Goal: Information Seeking & Learning: Check status

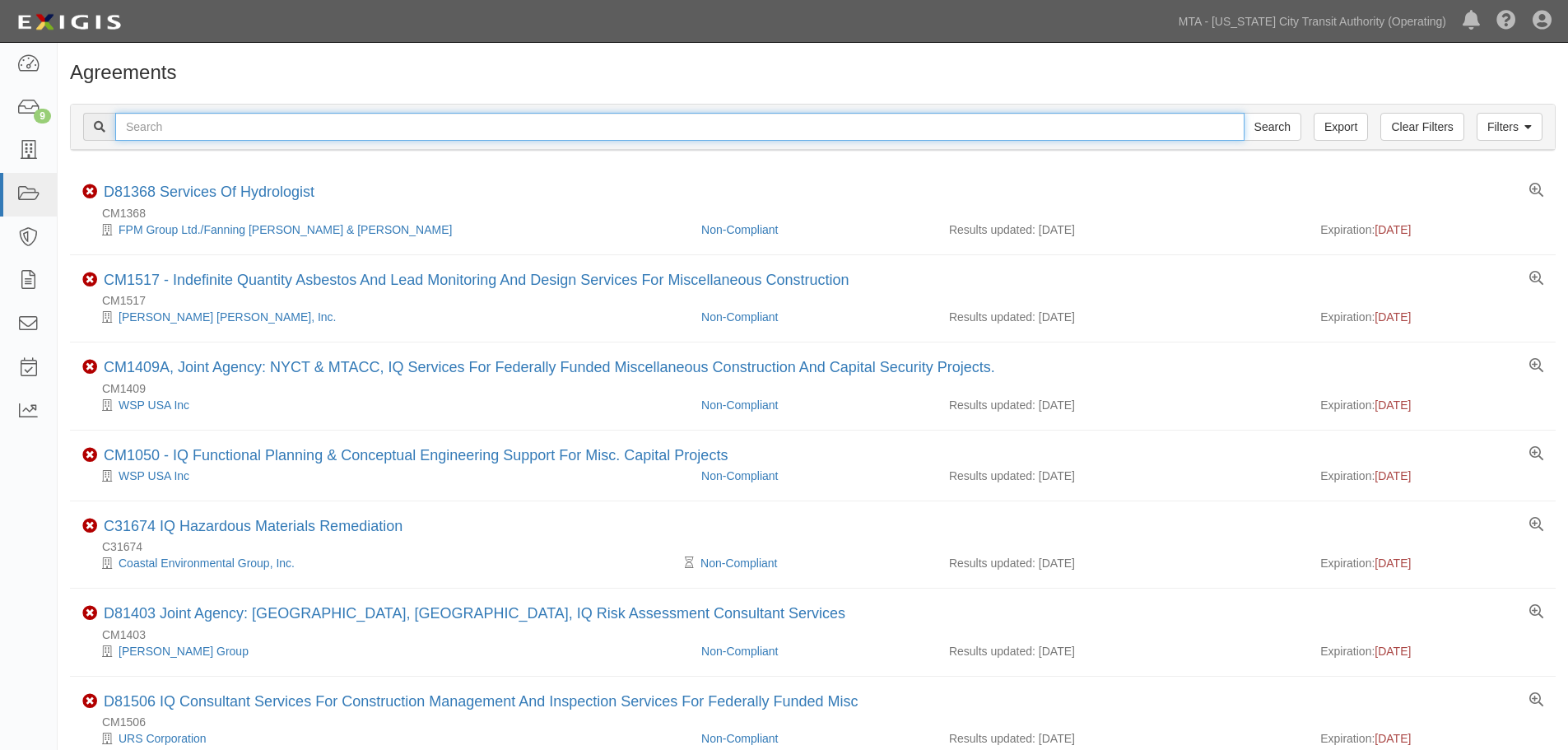
click at [224, 137] on input "text" at bounding box center [679, 126] width 1129 height 28
paste input "14766"
type input "14766"
click at [1244, 112] on input "Search" at bounding box center [1272, 126] width 58 height 28
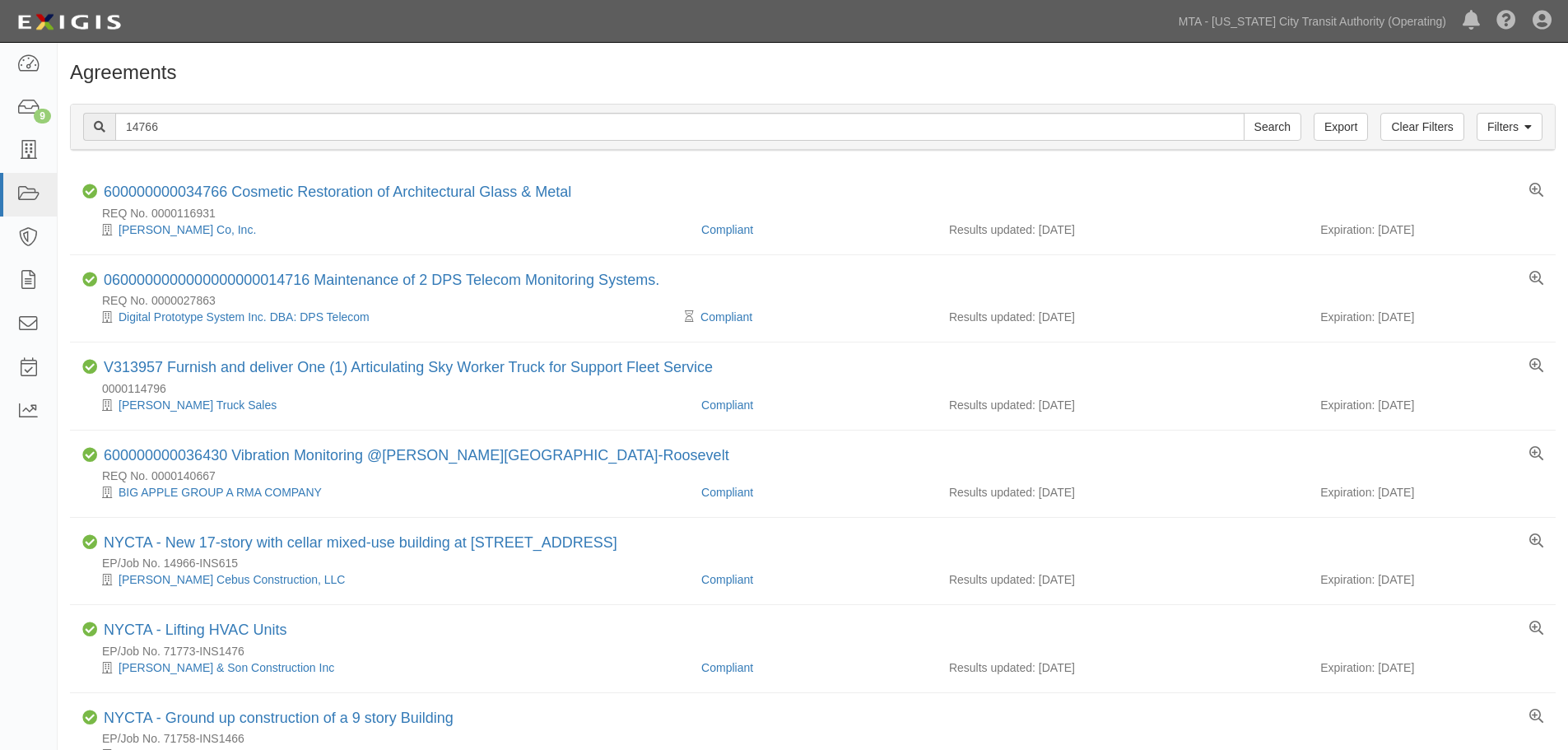
scroll to position [421, 0]
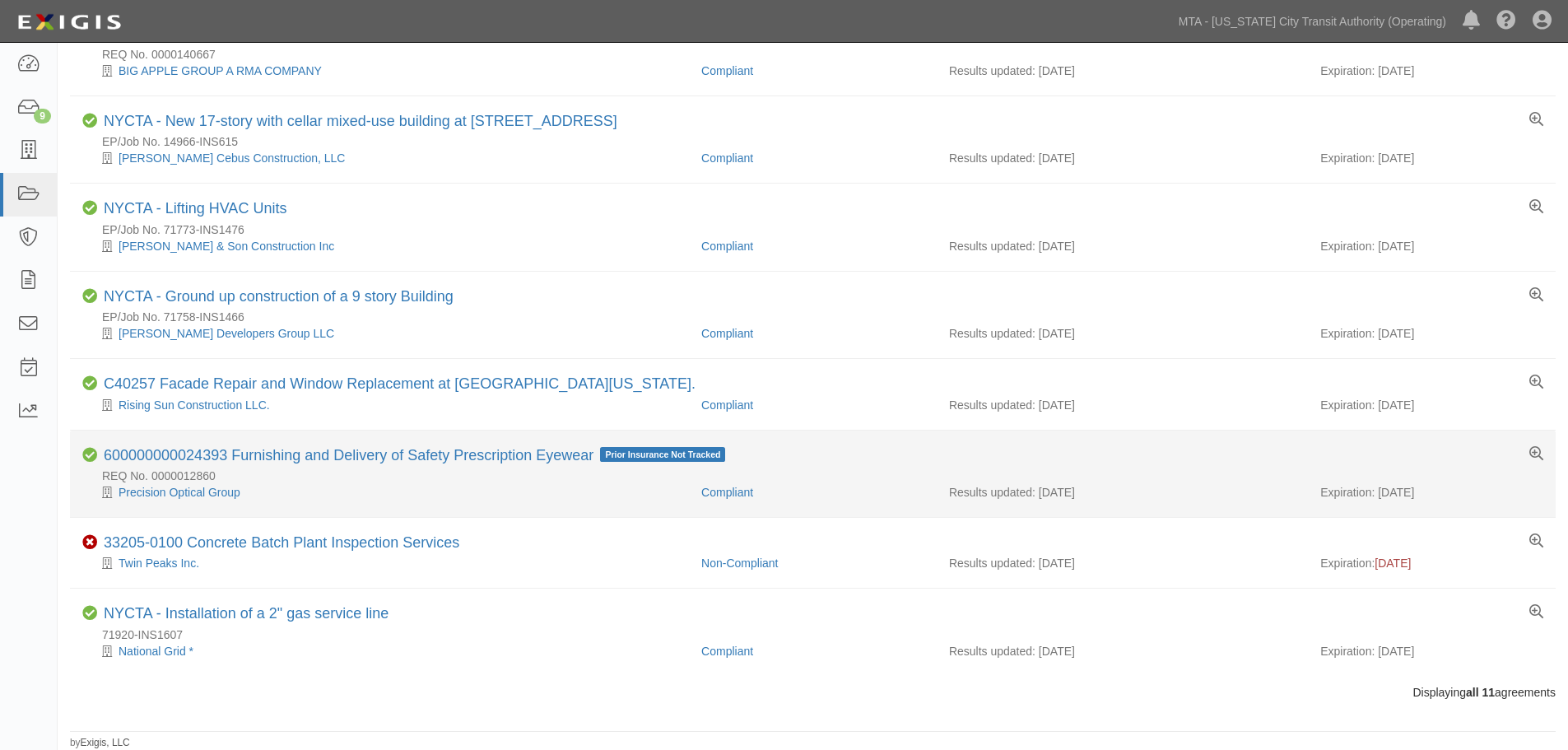
drag, startPoint x: 337, startPoint y: 107, endPoint x: 468, endPoint y: 502, distance: 416.2
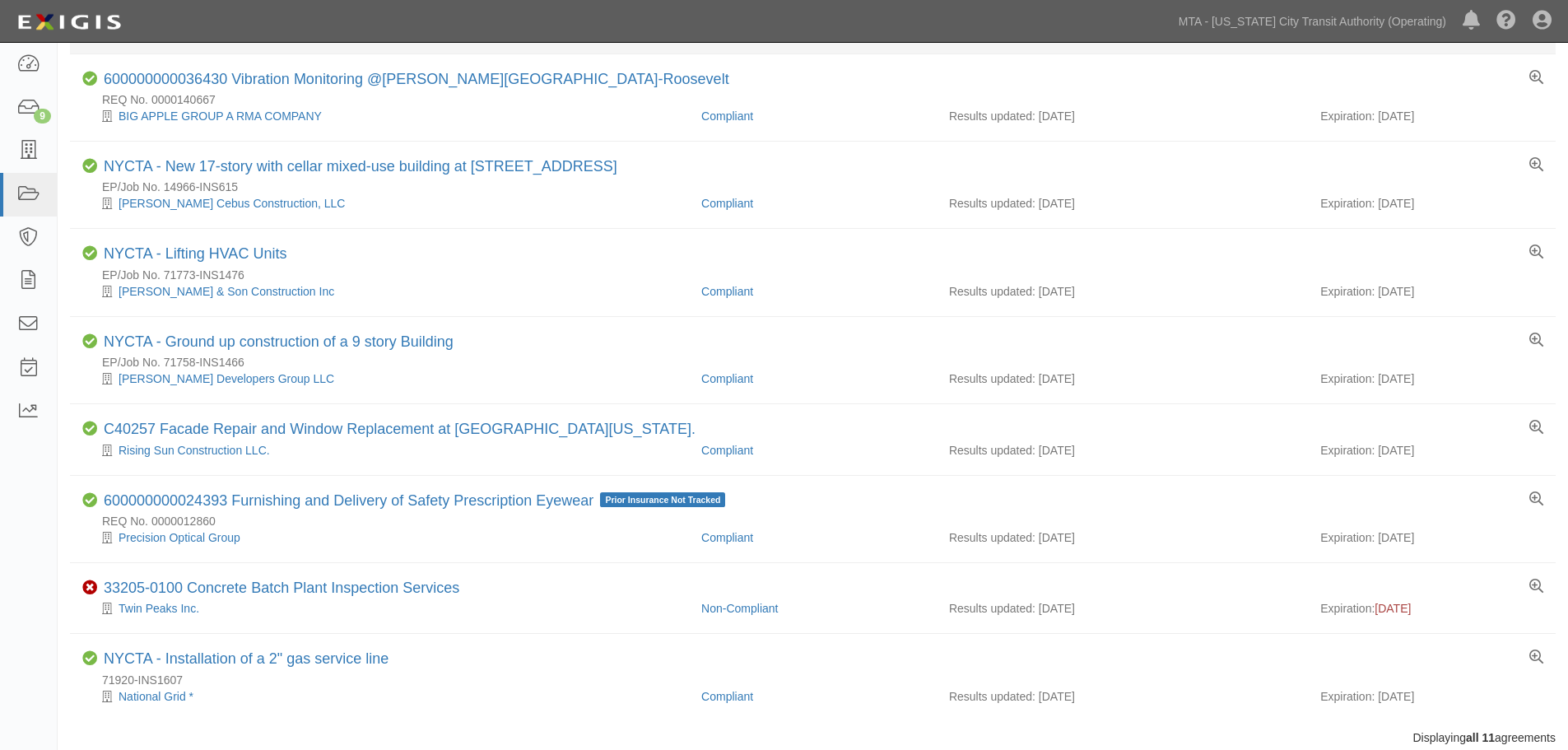
scroll to position [0, 0]
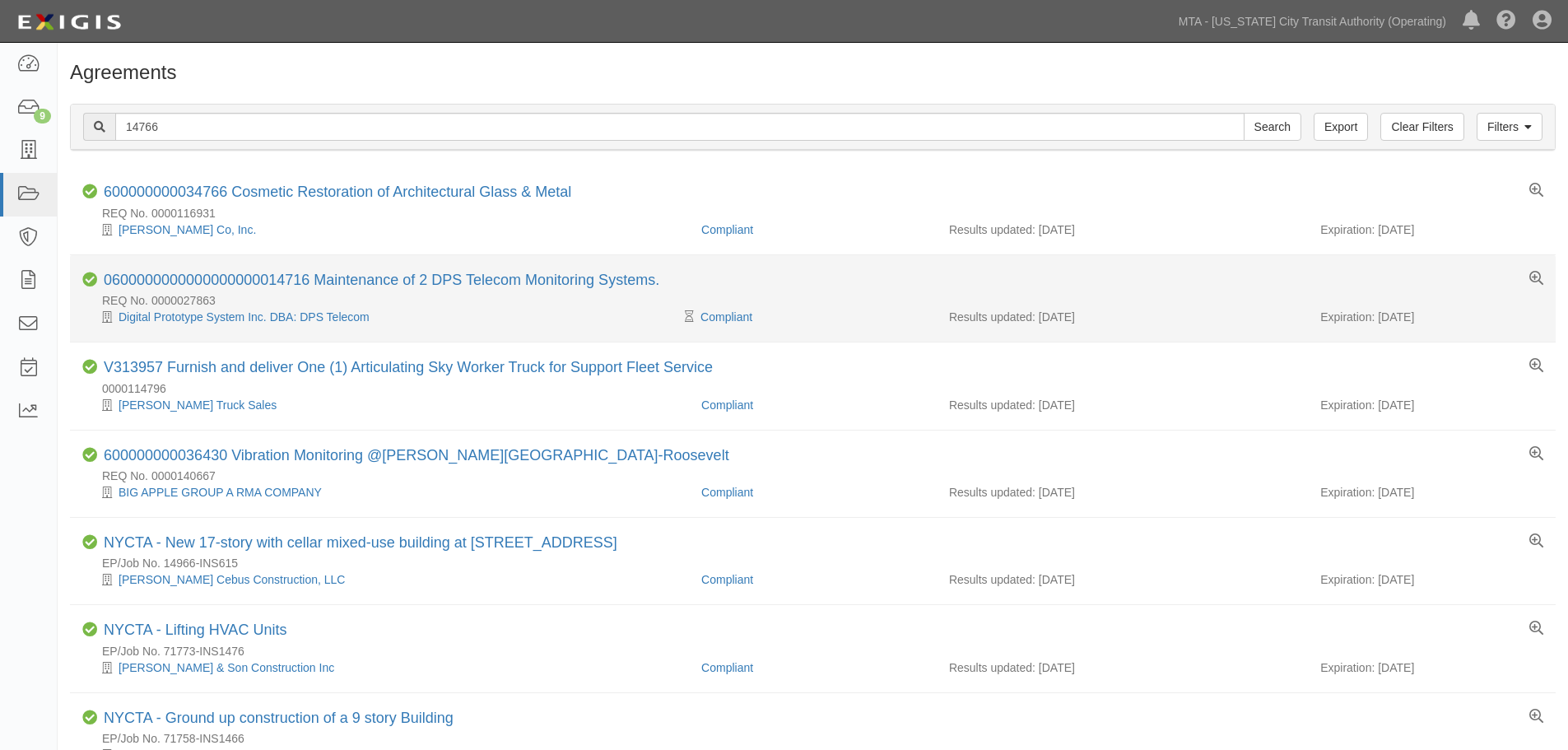
drag, startPoint x: 441, startPoint y: 704, endPoint x: 434, endPoint y: 339, distance: 365.1
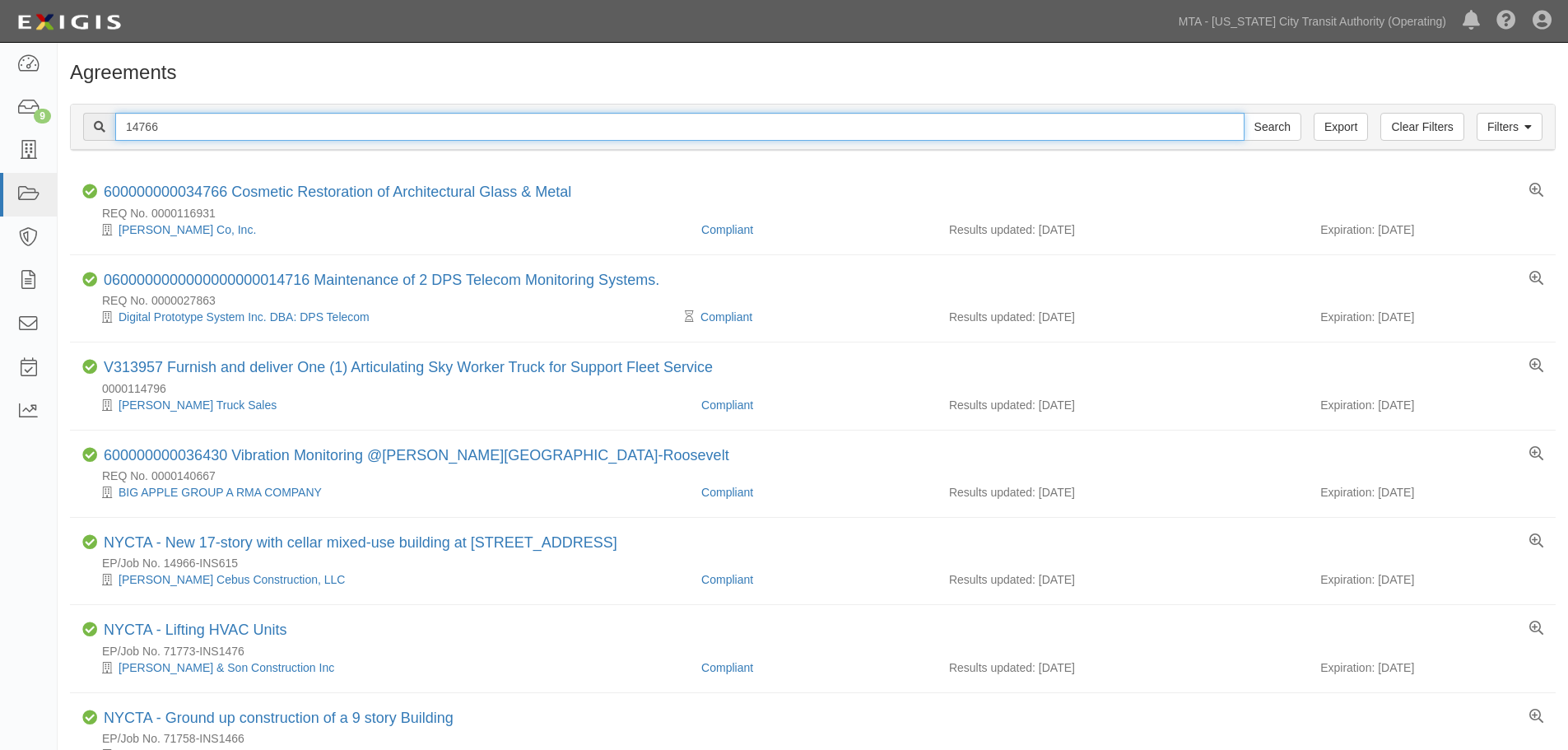
click at [245, 126] on input "14766" at bounding box center [679, 126] width 1129 height 28
paste input "SEK002380"
paste input "text"
type input "SEK002380"
click at [1244, 112] on input "Search" at bounding box center [1272, 126] width 58 height 28
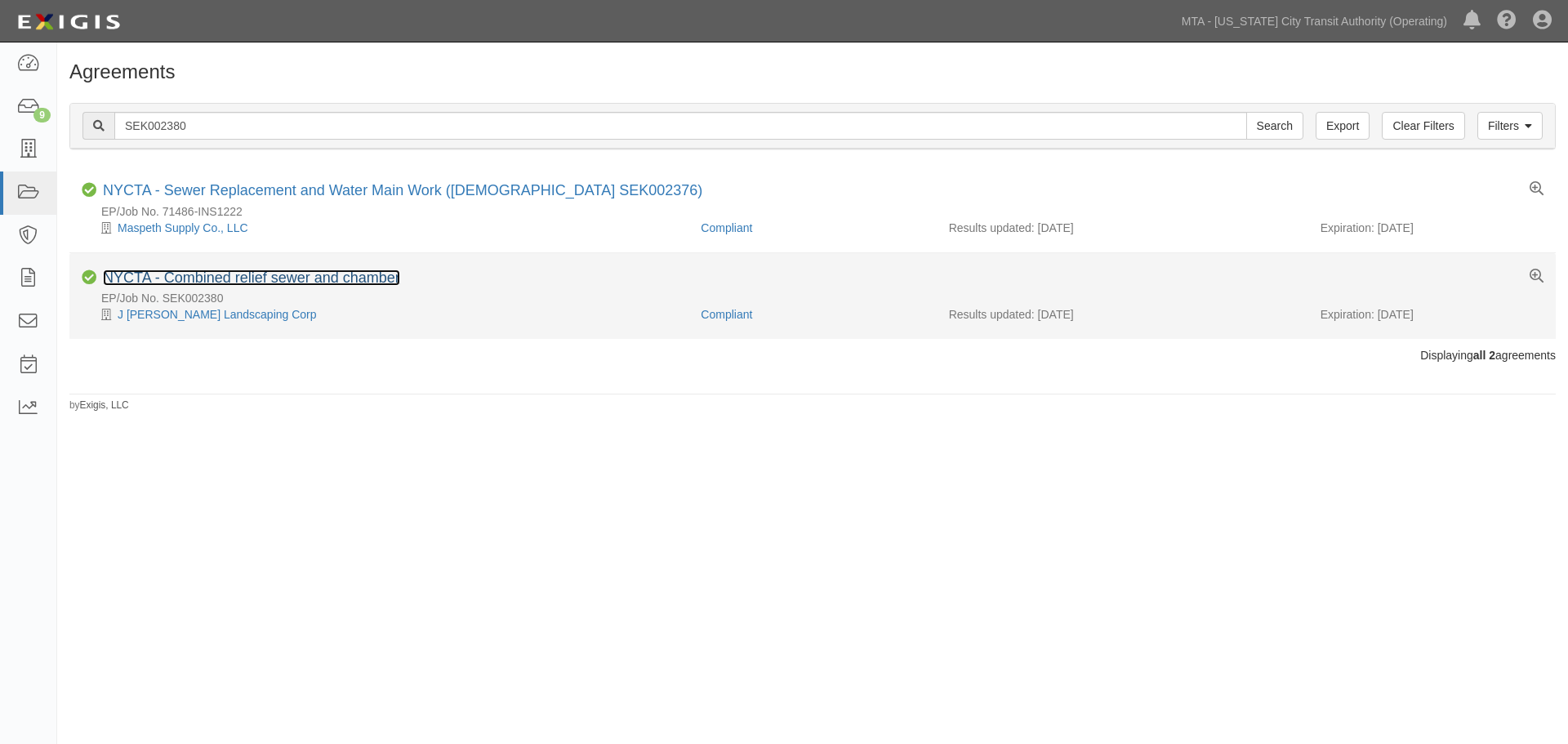
click at [302, 280] on link "NYCTA - Combined relief sewer and chamber" at bounding box center [251, 277] width 297 height 16
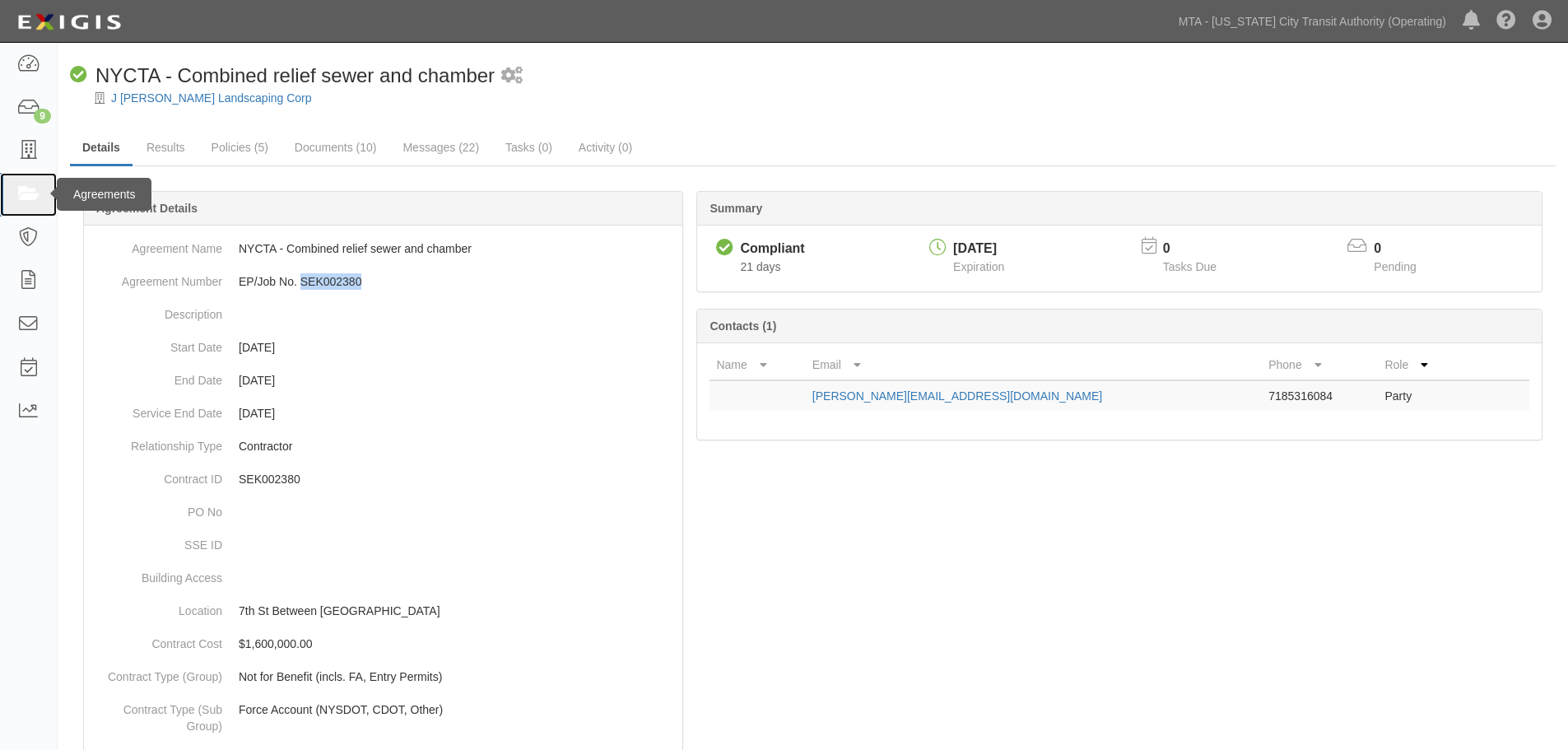
drag, startPoint x: 36, startPoint y: 201, endPoint x: 46, endPoint y: 202, distance: 10.0
click at [36, 201] on icon at bounding box center [28, 195] width 23 height 19
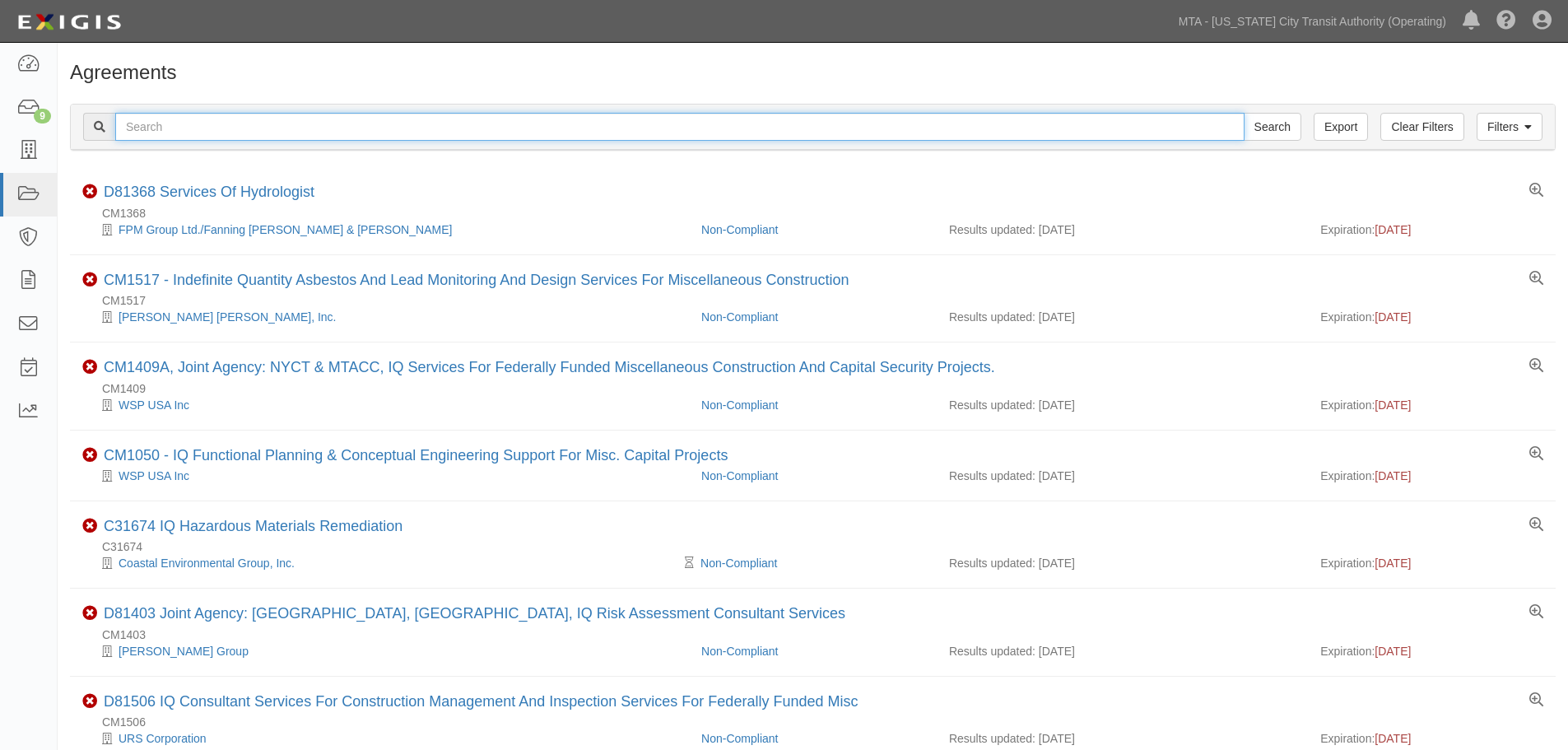
click at [195, 136] on input "text" at bounding box center [679, 126] width 1129 height 28
paste input "71913"
type input "71913"
click at [1244, 112] on input "Search" at bounding box center [1272, 126] width 58 height 28
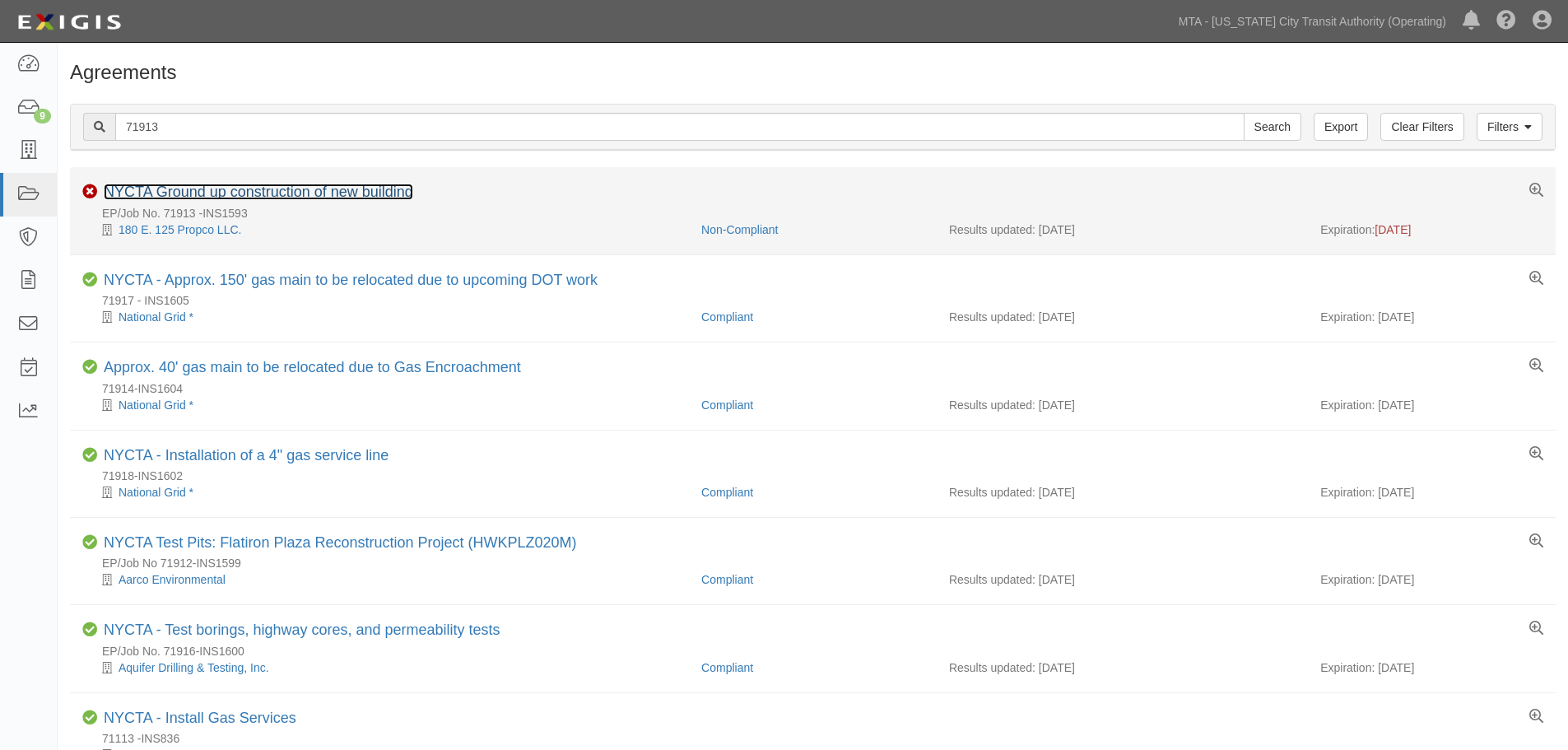
click at [260, 192] on link "NYCTA Ground up construction of new building" at bounding box center [259, 191] width 310 height 16
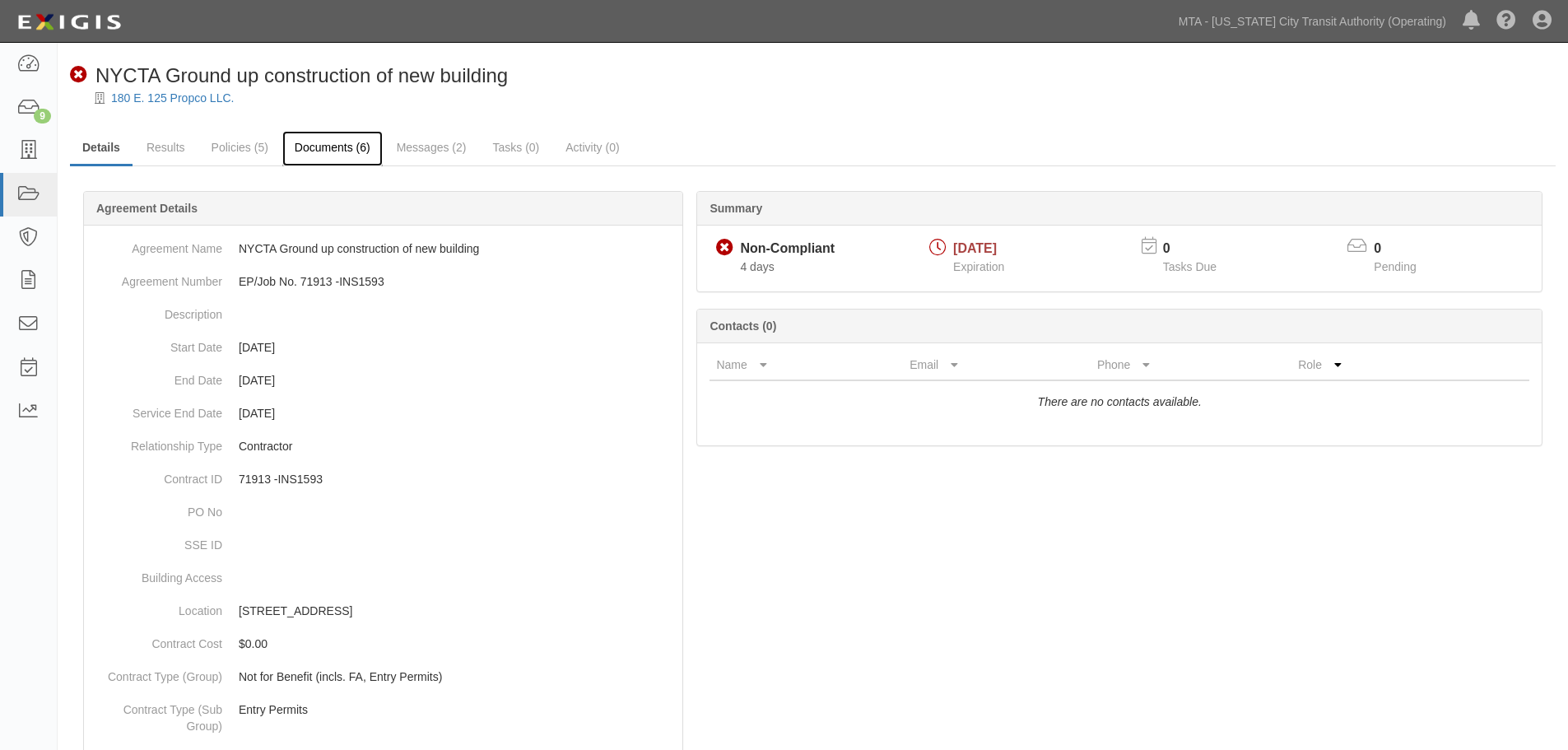
click at [345, 144] on link "Documents (6)" at bounding box center [332, 148] width 100 height 35
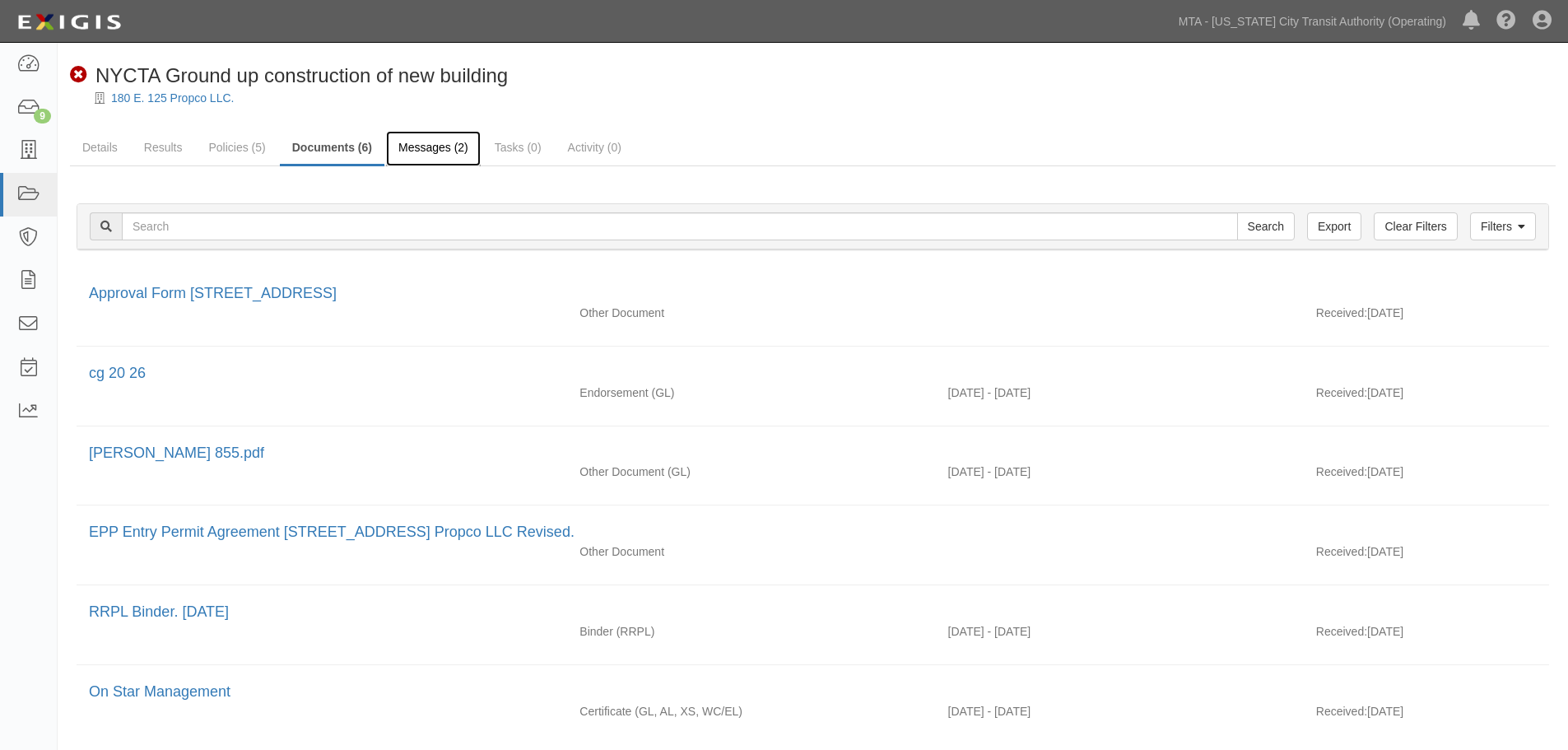
click at [451, 159] on link "Messages (2)" at bounding box center [432, 148] width 94 height 35
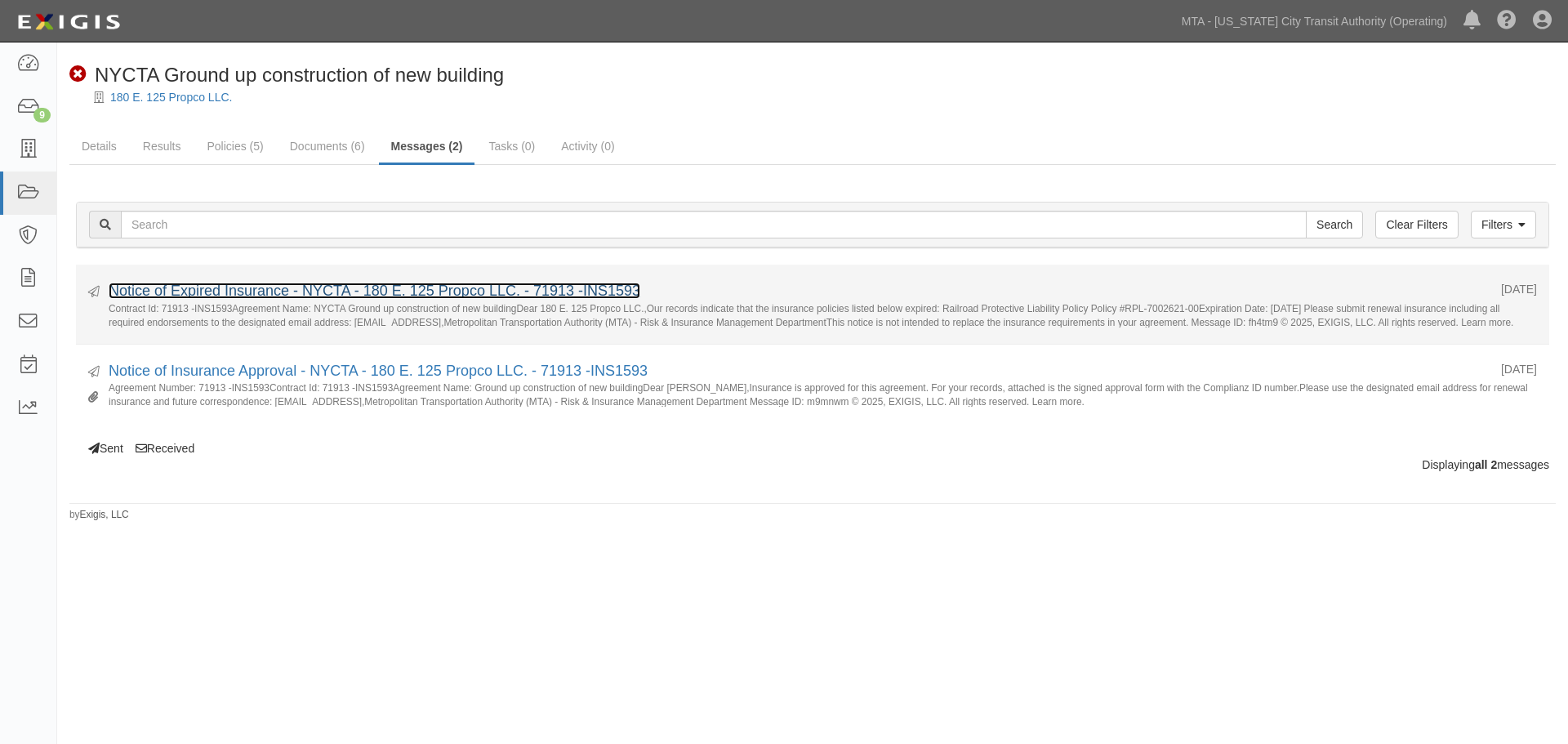
click at [351, 290] on link "Notice of Expired Insurance - NYCTA - 180 E. 125 Propco LLC. - 71913 -INS1593" at bounding box center [374, 290] width 531 height 16
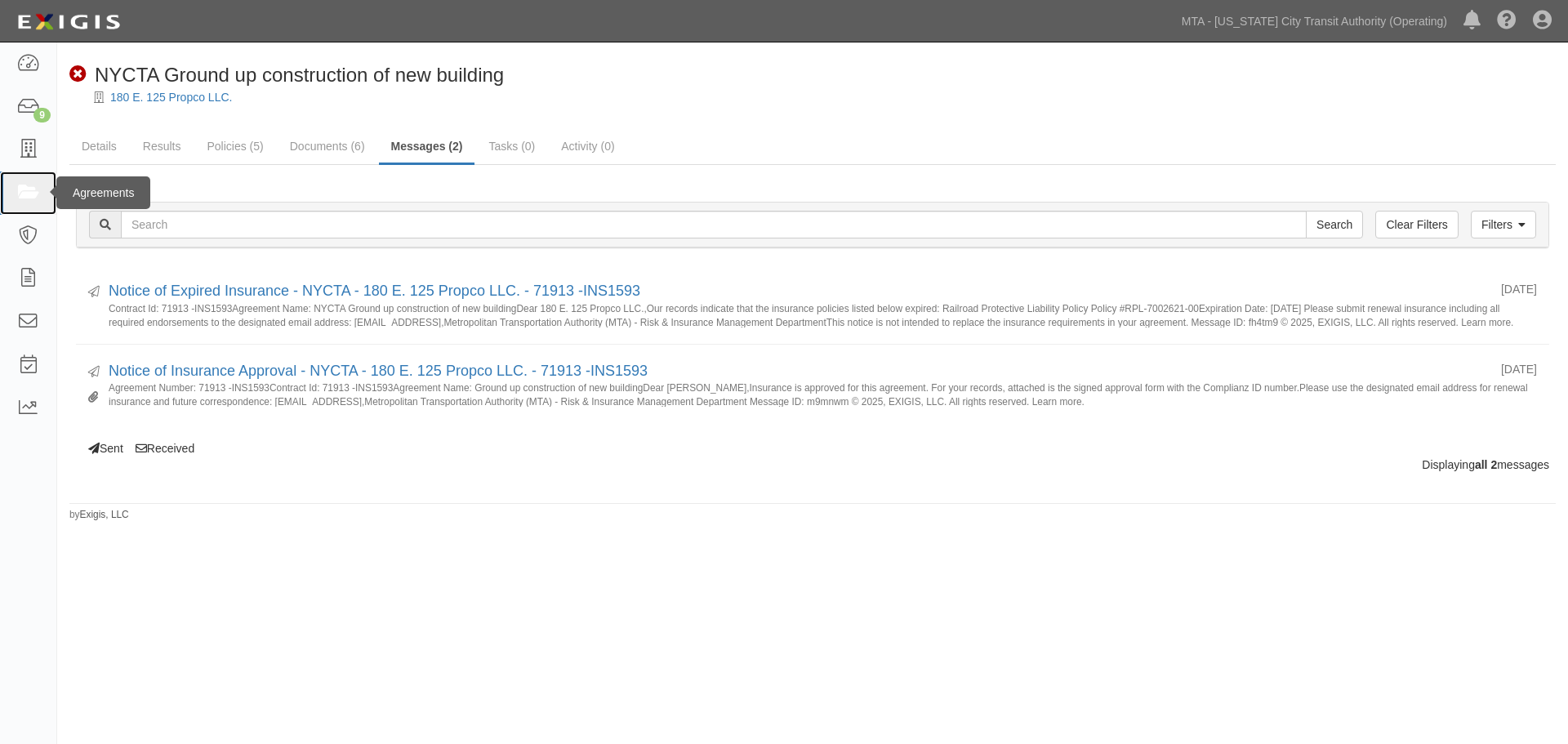
click at [29, 185] on icon at bounding box center [27, 193] width 23 height 19
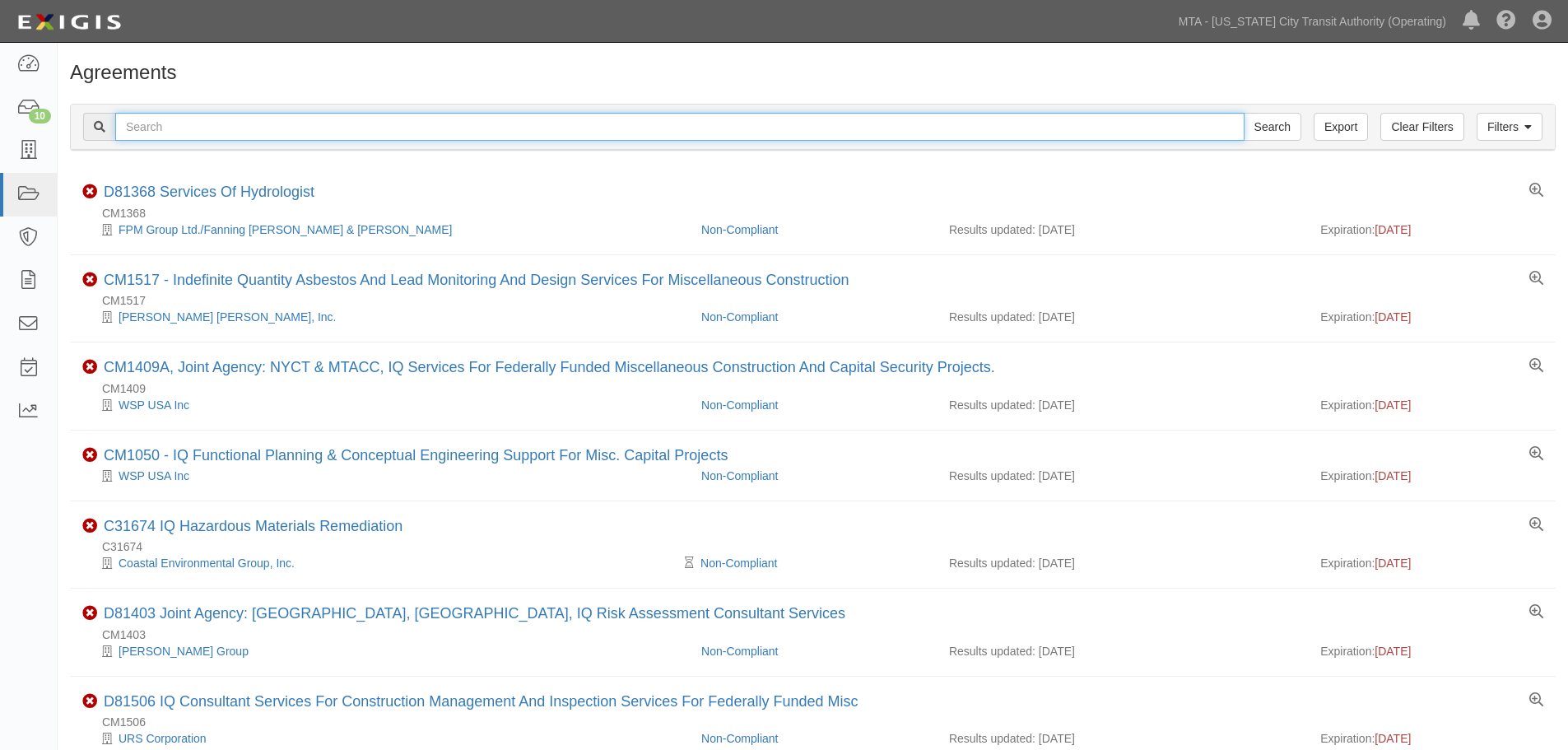
click at [164, 141] on input "text" at bounding box center [679, 126] width 1129 height 28
paste input "71339"
type input "71339"
click at [1244, 112] on input "Search" at bounding box center [1272, 126] width 58 height 28
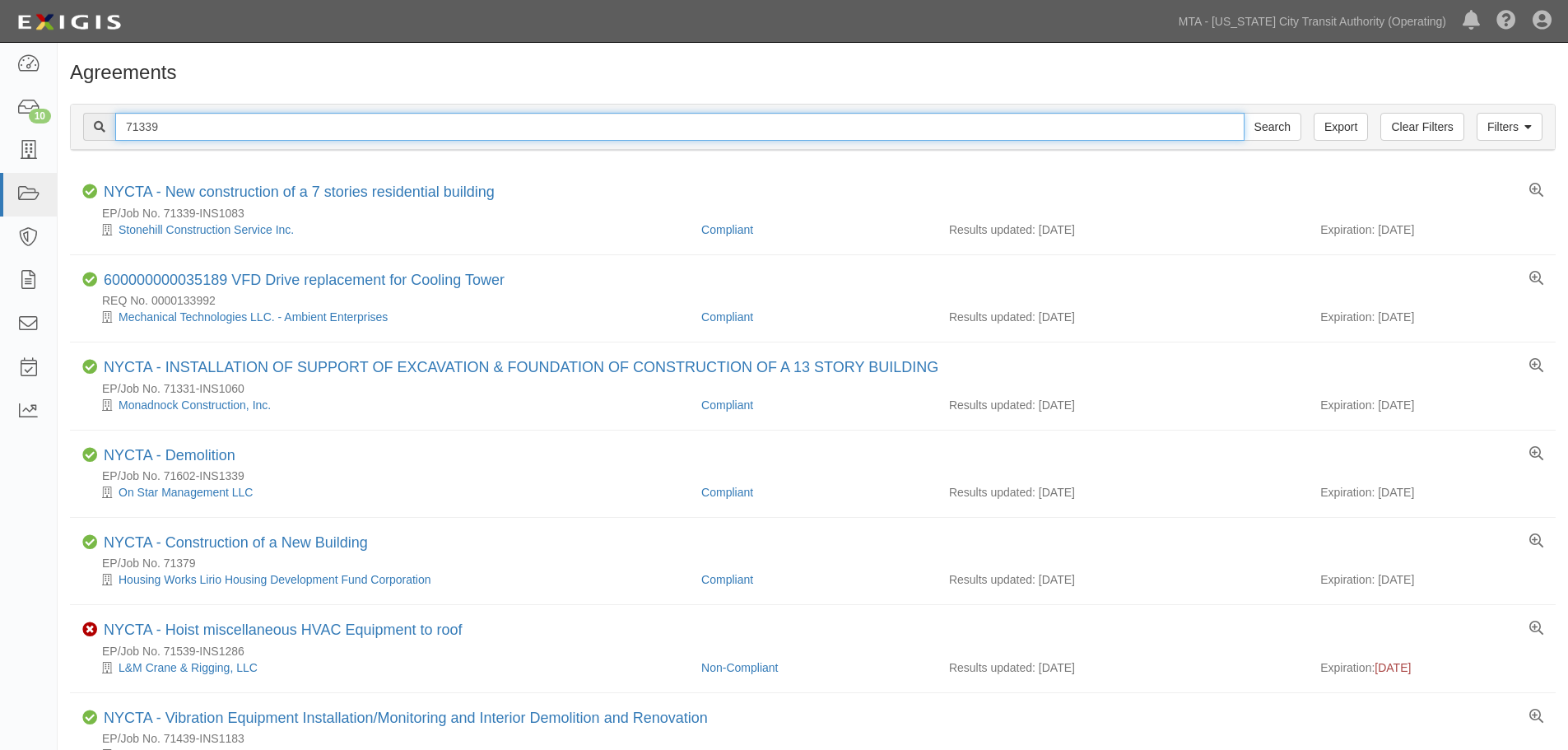
click at [161, 130] on input "71339" at bounding box center [679, 126] width 1129 height 28
paste input "14452"
type input "14452"
click at [1244, 112] on input "Search" at bounding box center [1272, 126] width 58 height 28
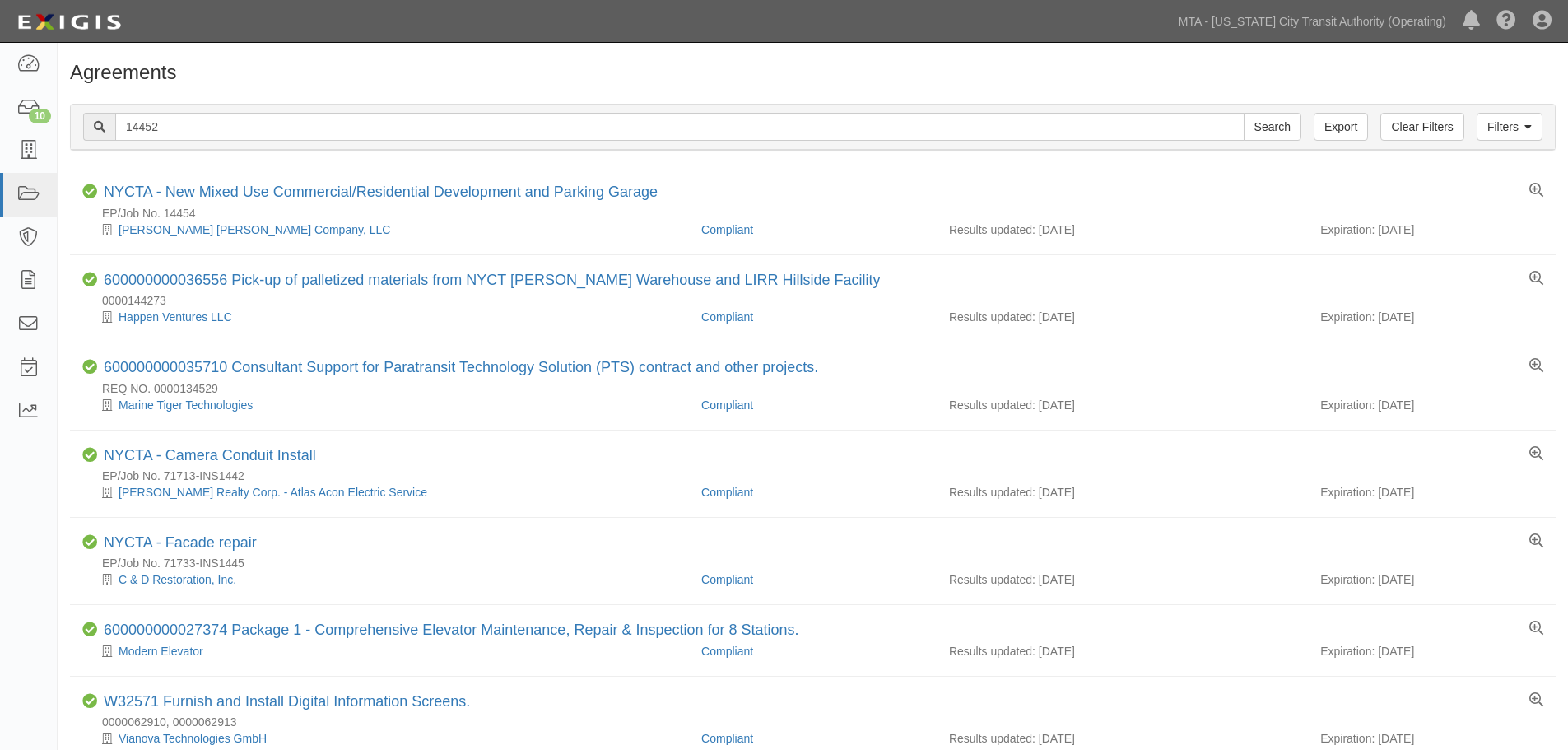
click at [1542, 119] on div "Filters Clear Filters Export 14452 Search Filters" at bounding box center [813, 127] width 1484 height 45
click at [1525, 120] on link "Filters" at bounding box center [1509, 126] width 66 height 28
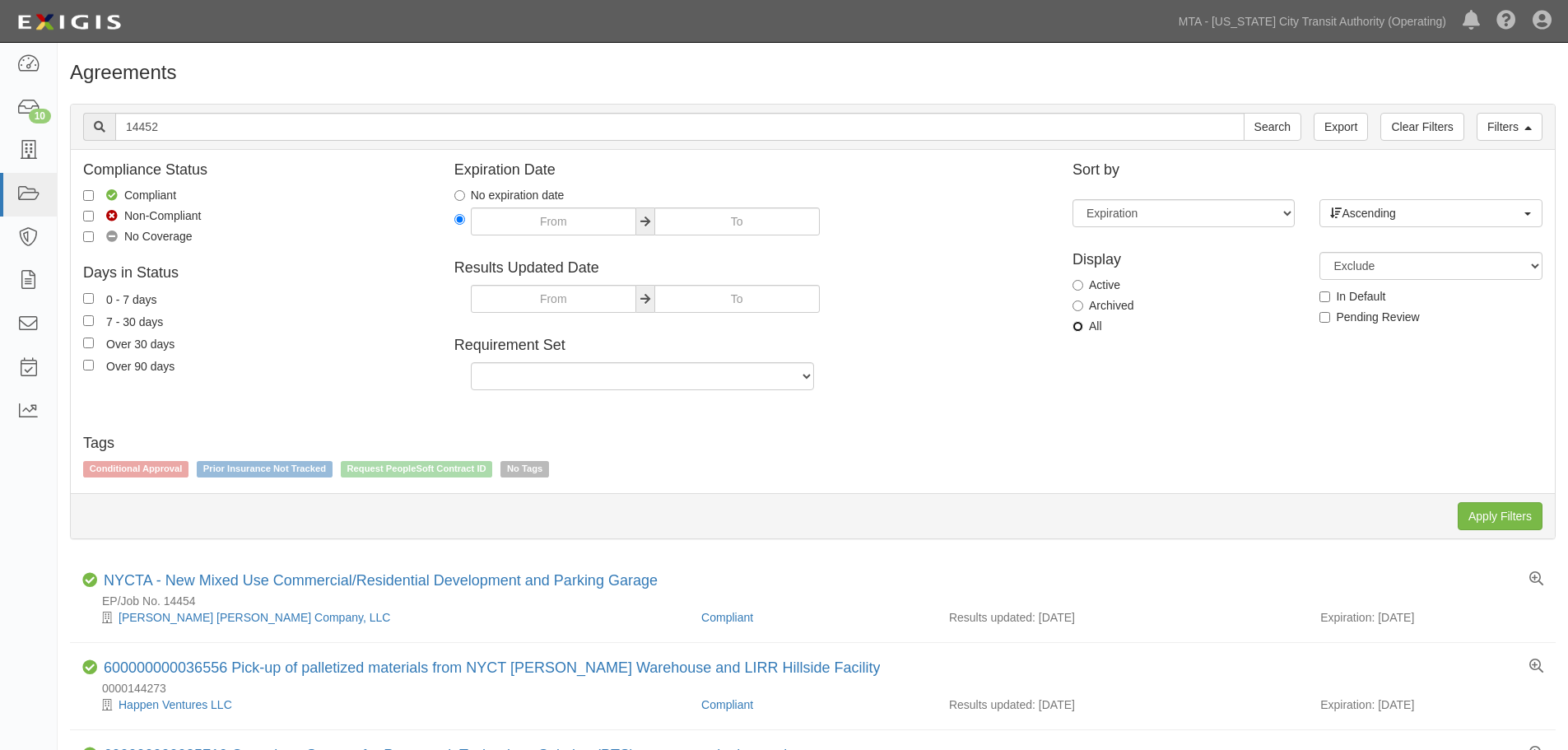
click at [1077, 330] on input "All" at bounding box center [1078, 326] width 10 height 10
radio input "true"
click at [1537, 512] on input "Apply Filters" at bounding box center [1500, 516] width 85 height 28
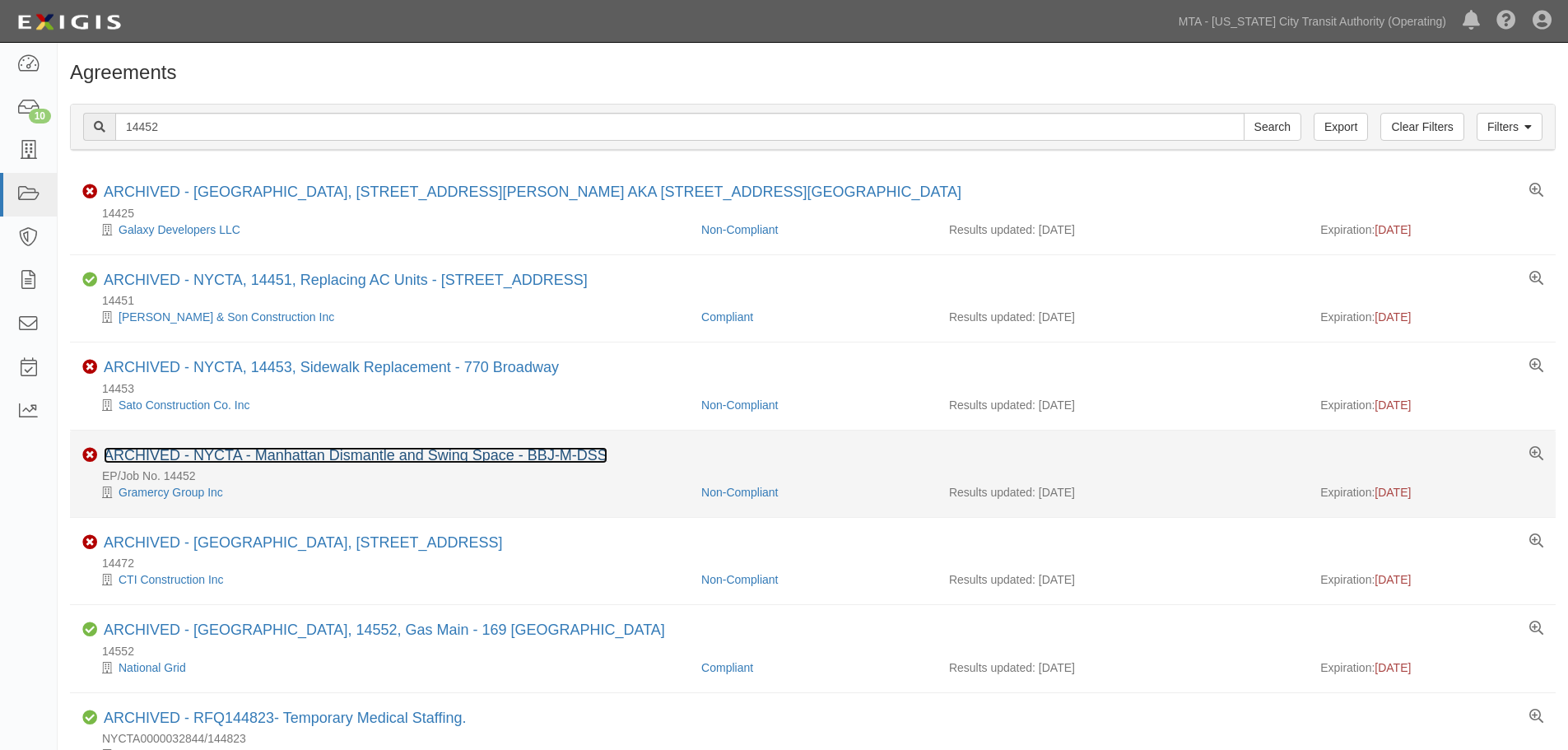
click at [357, 458] on link "ARCHIVED - NYCTA - Manhattan Dismantle and Swing Space - BBJ-M-DSS" at bounding box center [355, 455] width 503 height 16
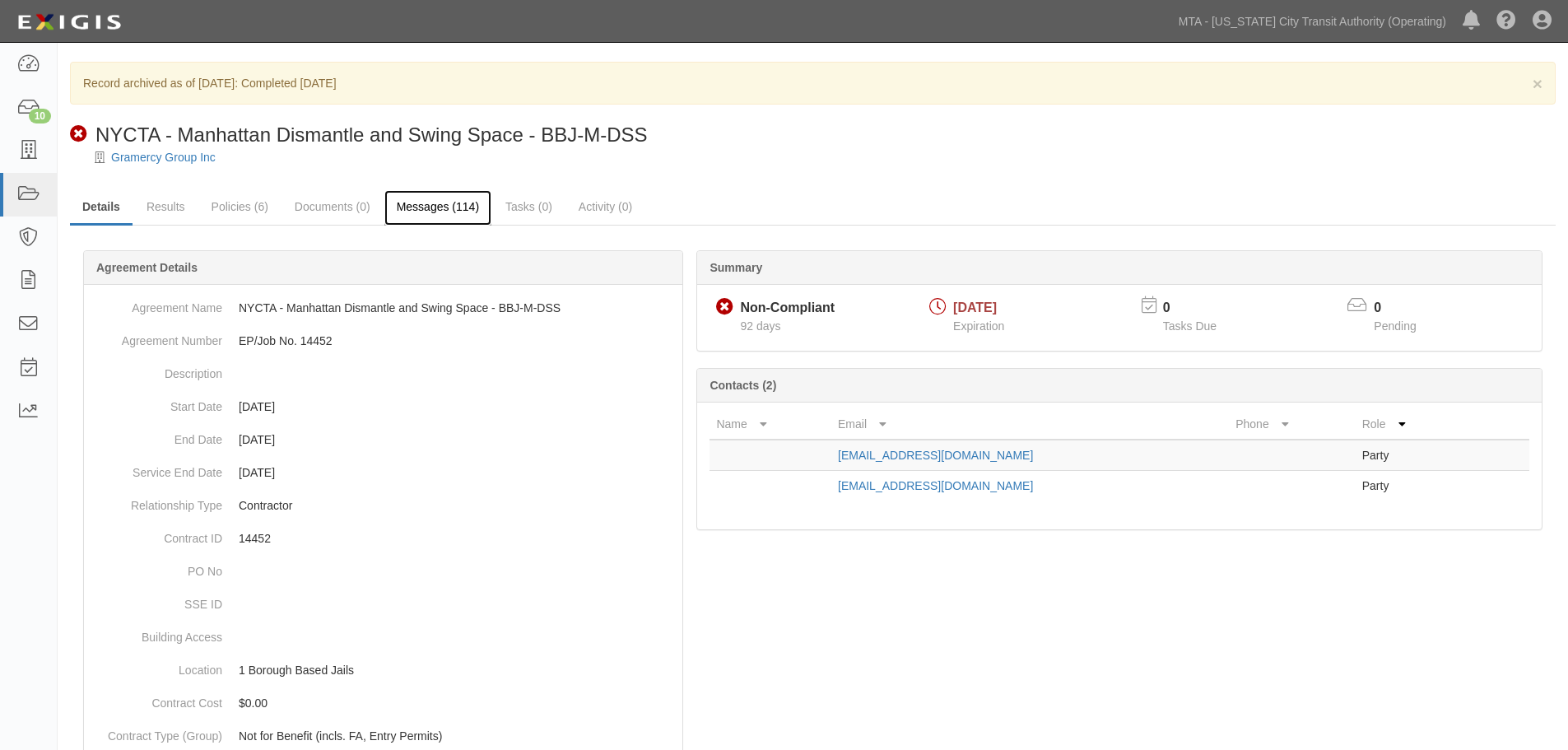
click at [441, 207] on link "Messages (114)" at bounding box center [438, 208] width 107 height 35
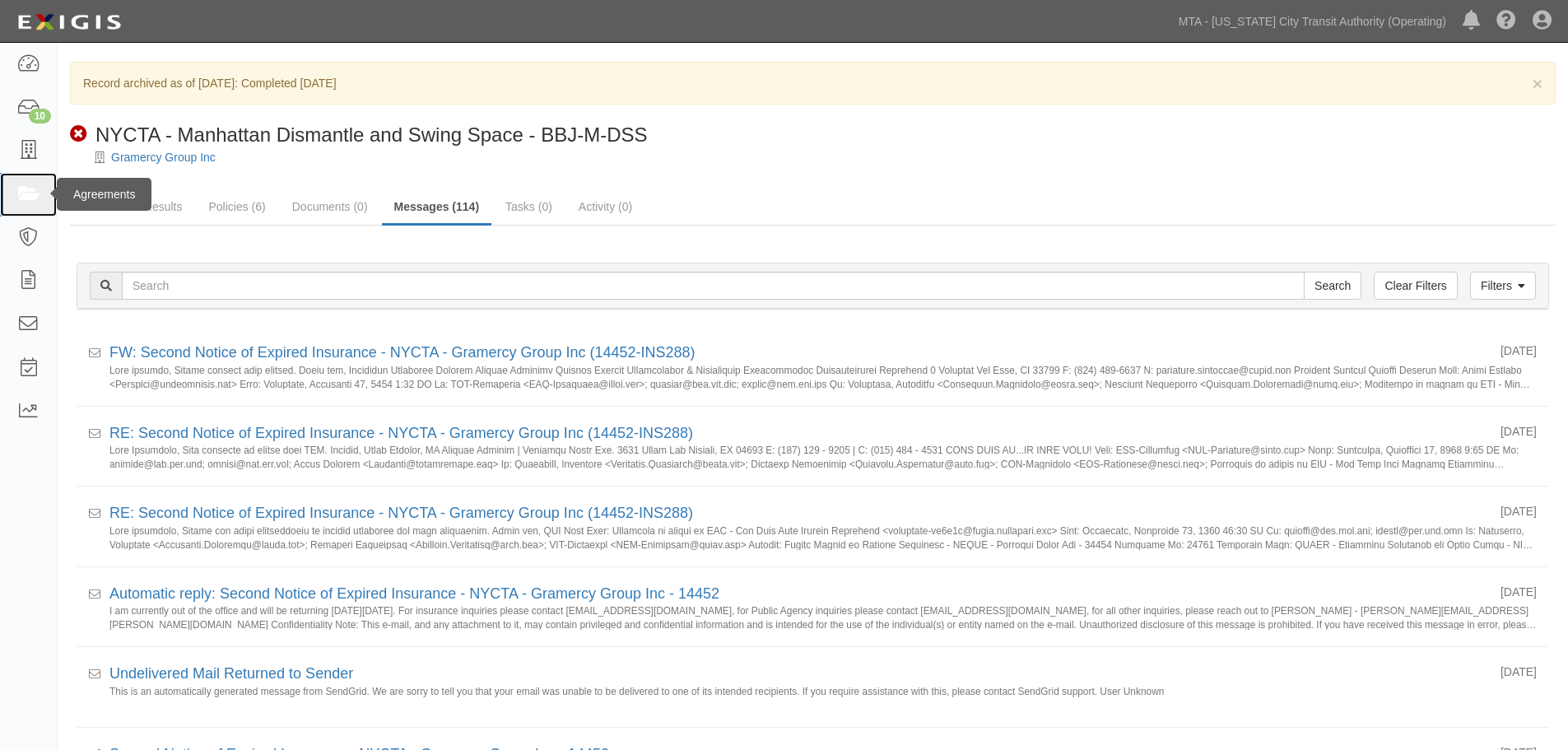
click at [33, 187] on icon at bounding box center [28, 195] width 23 height 19
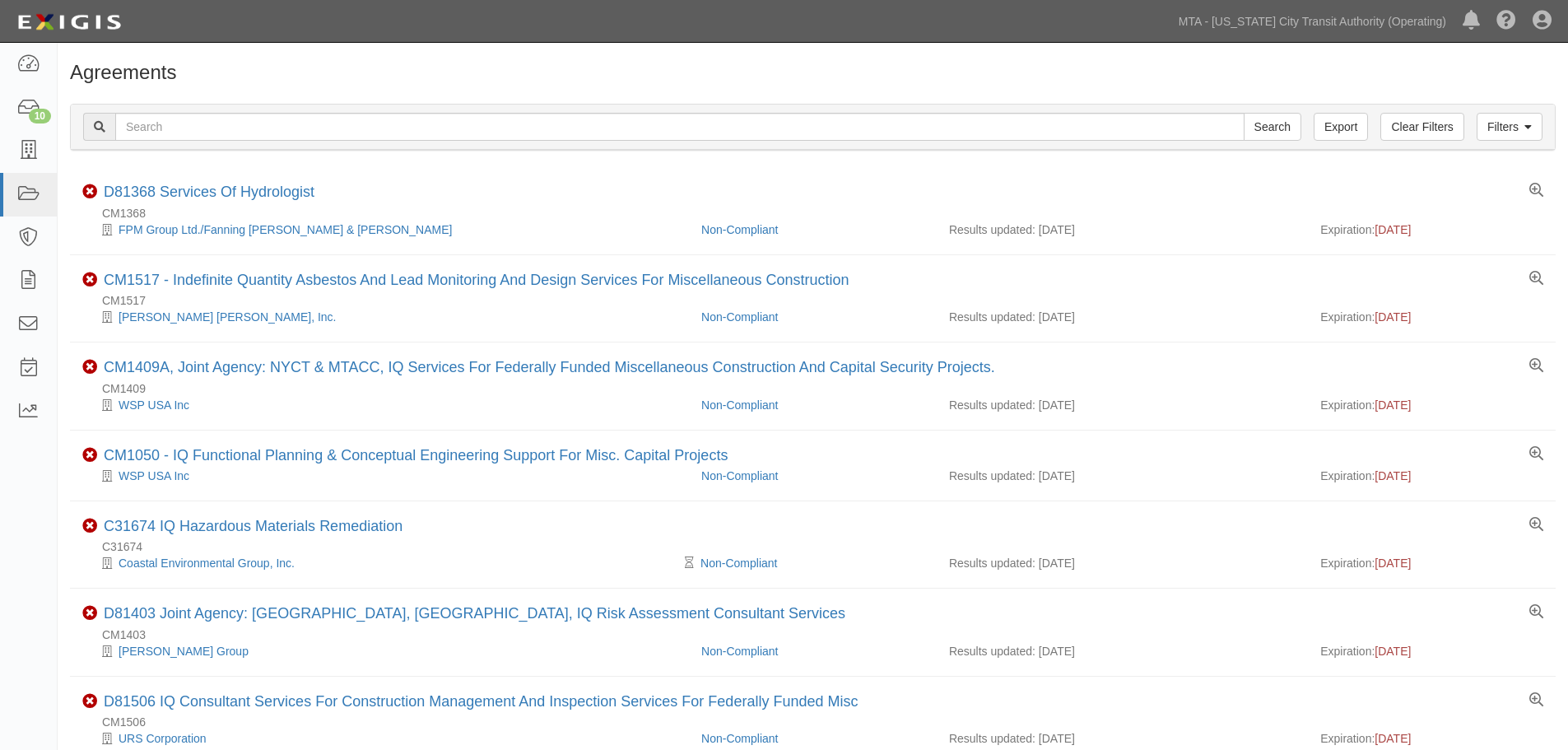
click at [214, 111] on div "Filters Clear Filters Export Search Filters" at bounding box center [813, 127] width 1484 height 45
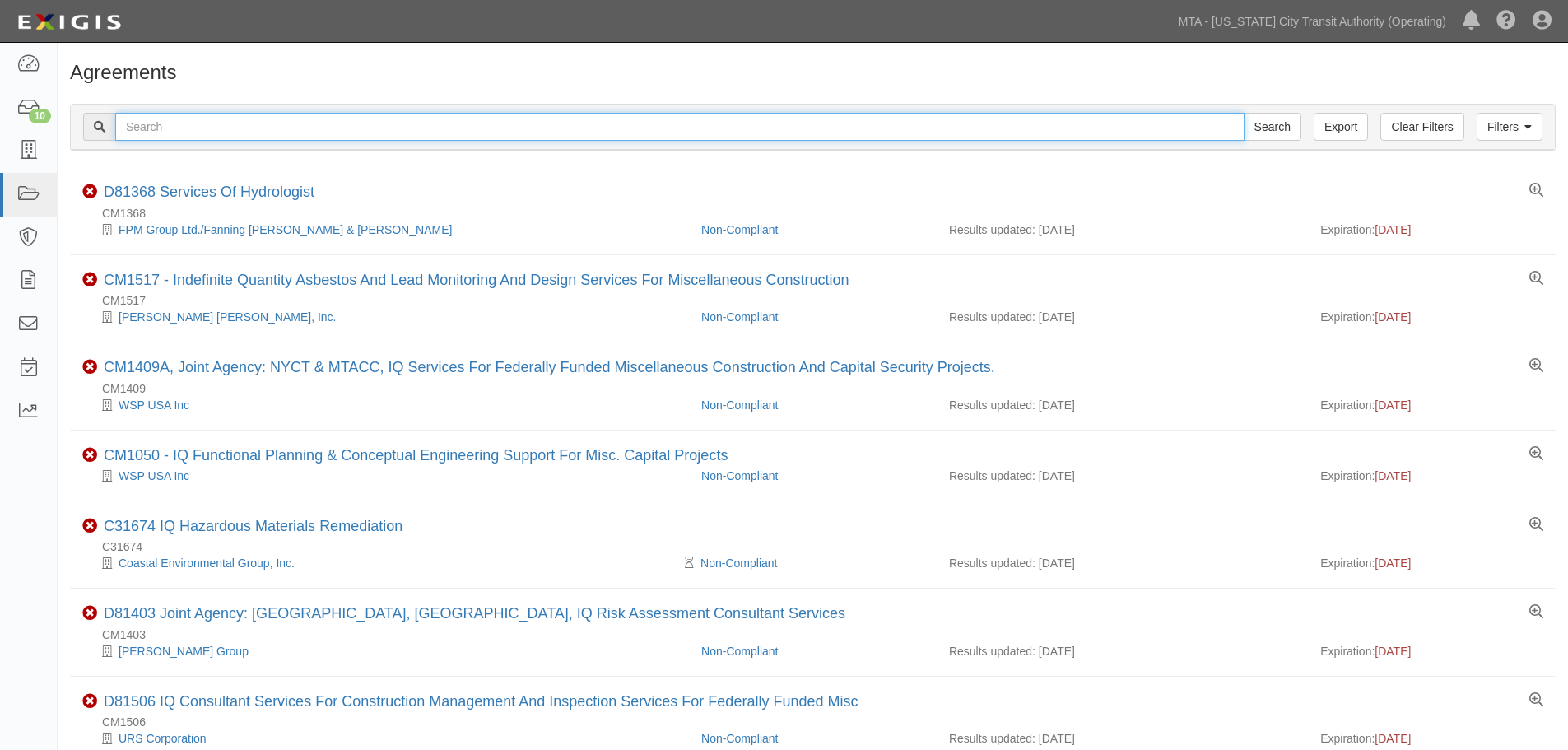
click at [212, 119] on input "text" at bounding box center [679, 126] width 1129 height 28
paste input "71614"
type input "71614"
click at [1244, 112] on input "Search" at bounding box center [1272, 126] width 58 height 28
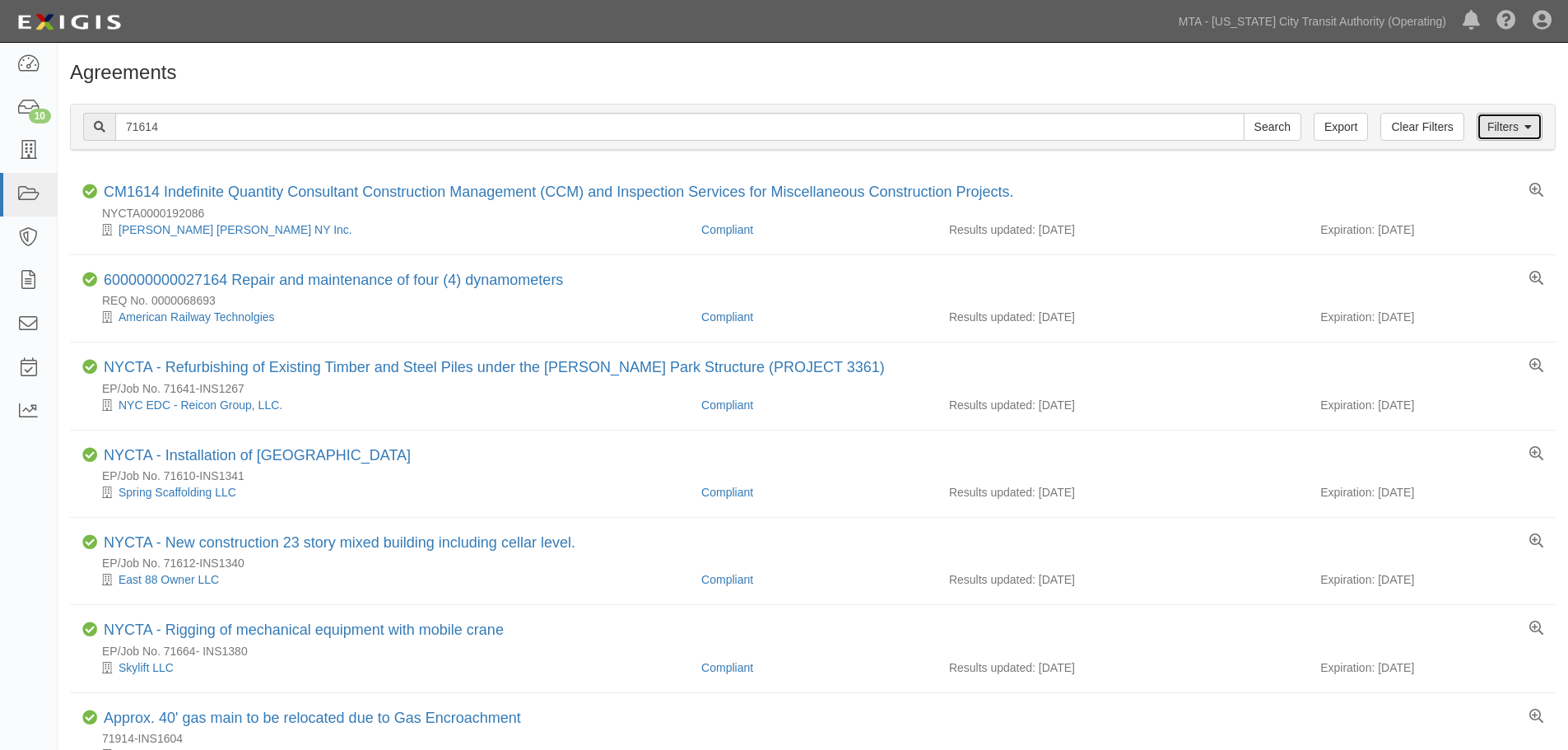
click at [1494, 120] on link "Filters" at bounding box center [1509, 126] width 66 height 28
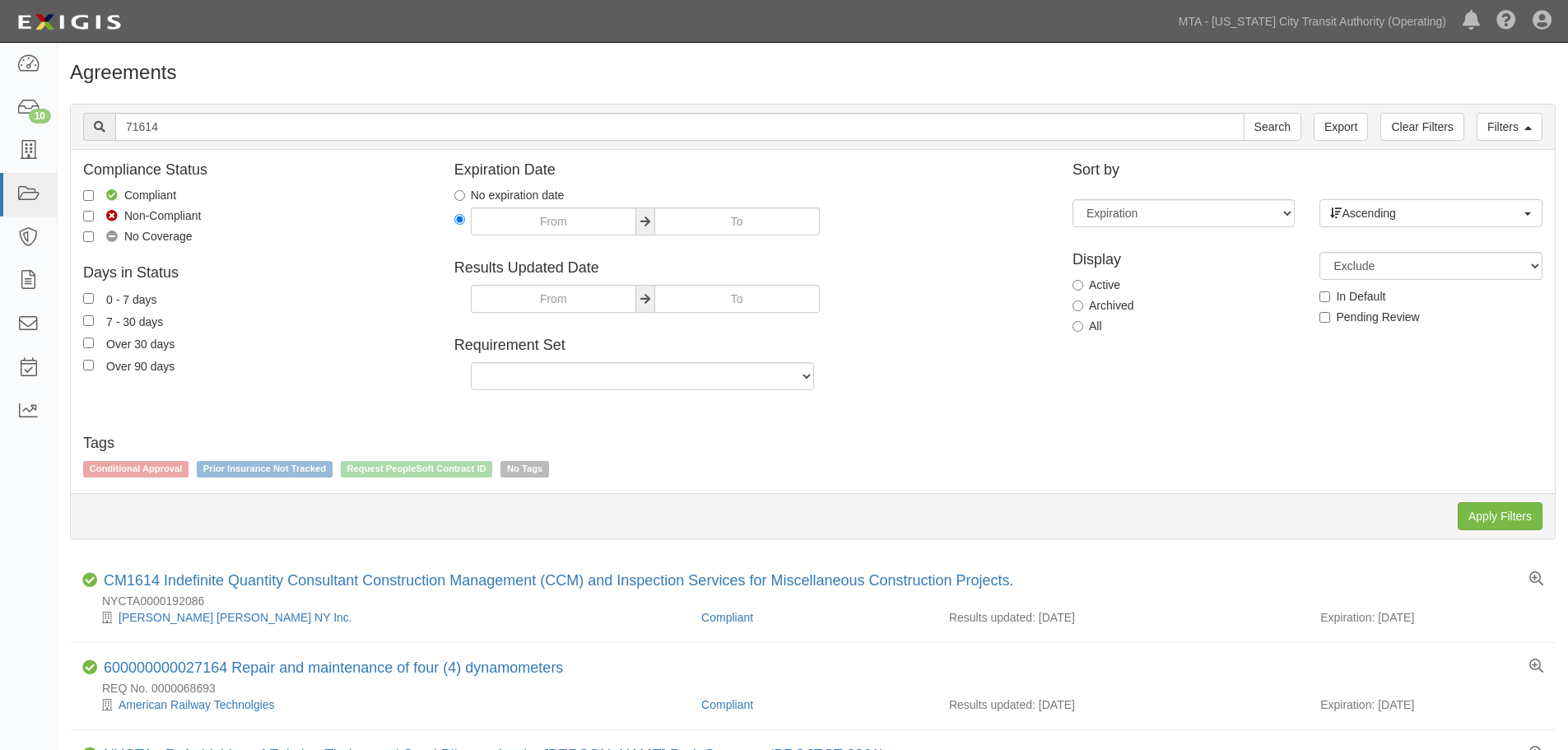
click at [1091, 304] on label "Archived" at bounding box center [1103, 304] width 61 height 16
click at [1083, 304] on input "Archived" at bounding box center [1078, 305] width 10 height 10
radio input "true"
click at [1499, 512] on input "Apply Filters" at bounding box center [1500, 516] width 85 height 28
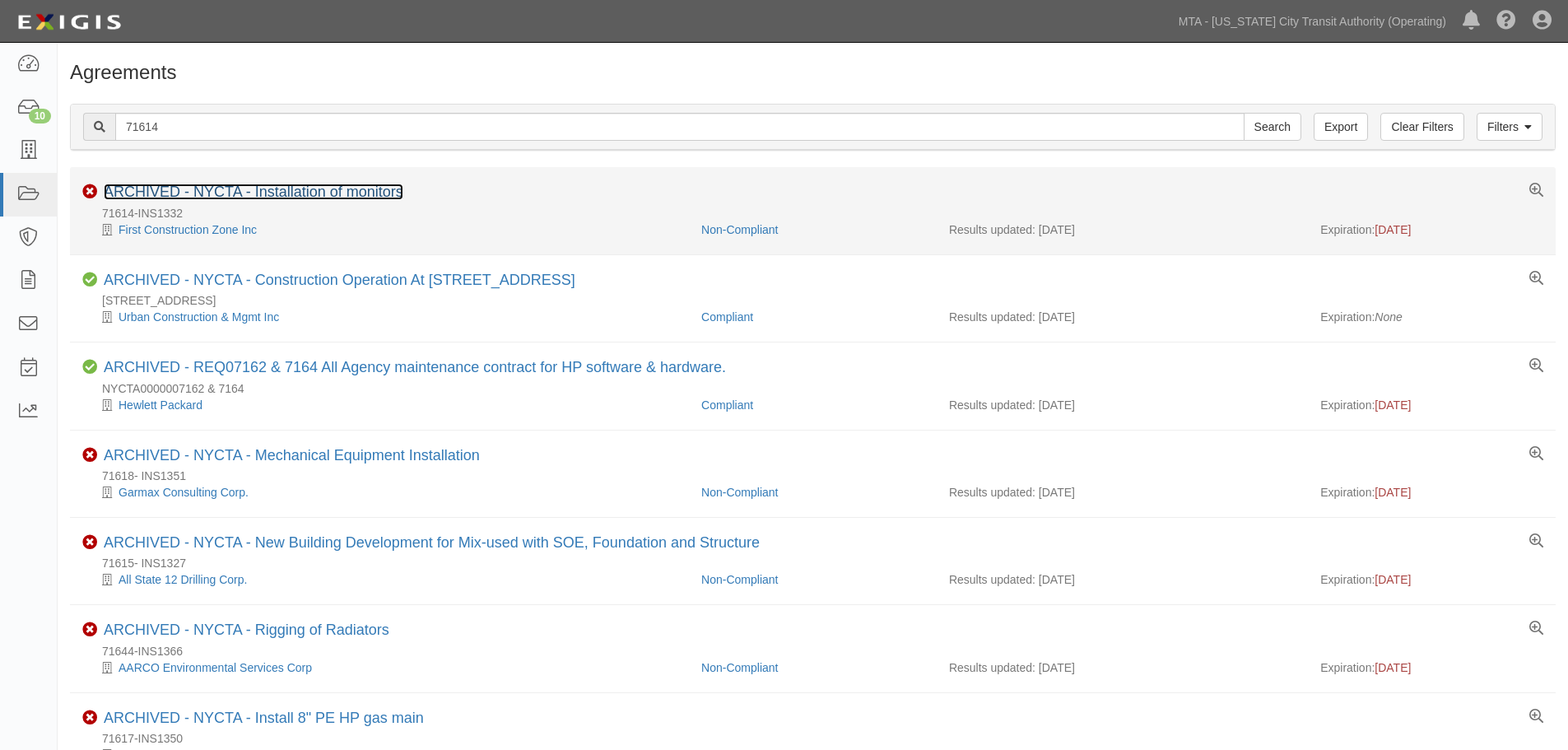
click at [234, 183] on link "ARCHIVED - NYCTA - Installation of monitors" at bounding box center [253, 191] width 299 height 16
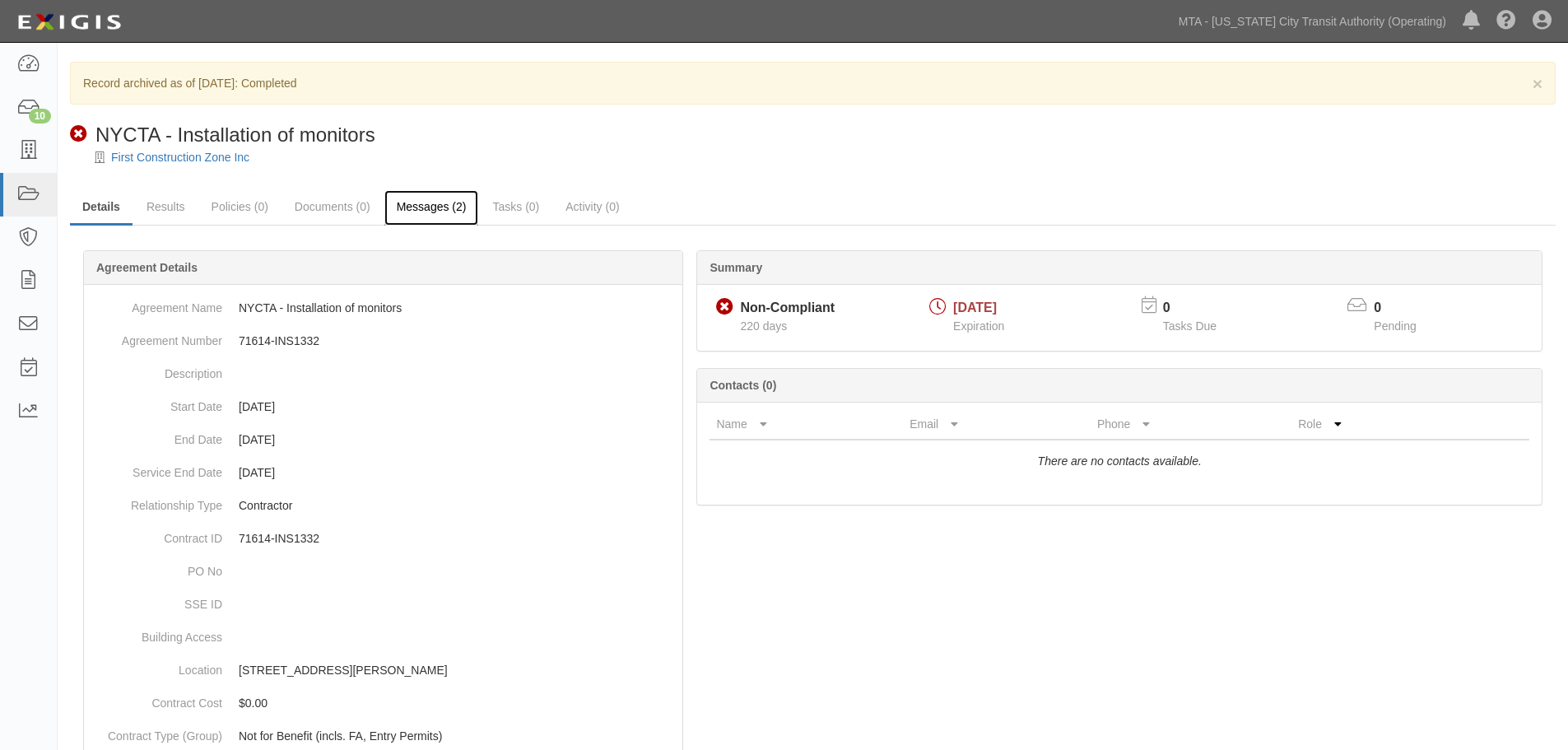
click at [394, 213] on link "Messages (2)" at bounding box center [431, 208] width 94 height 35
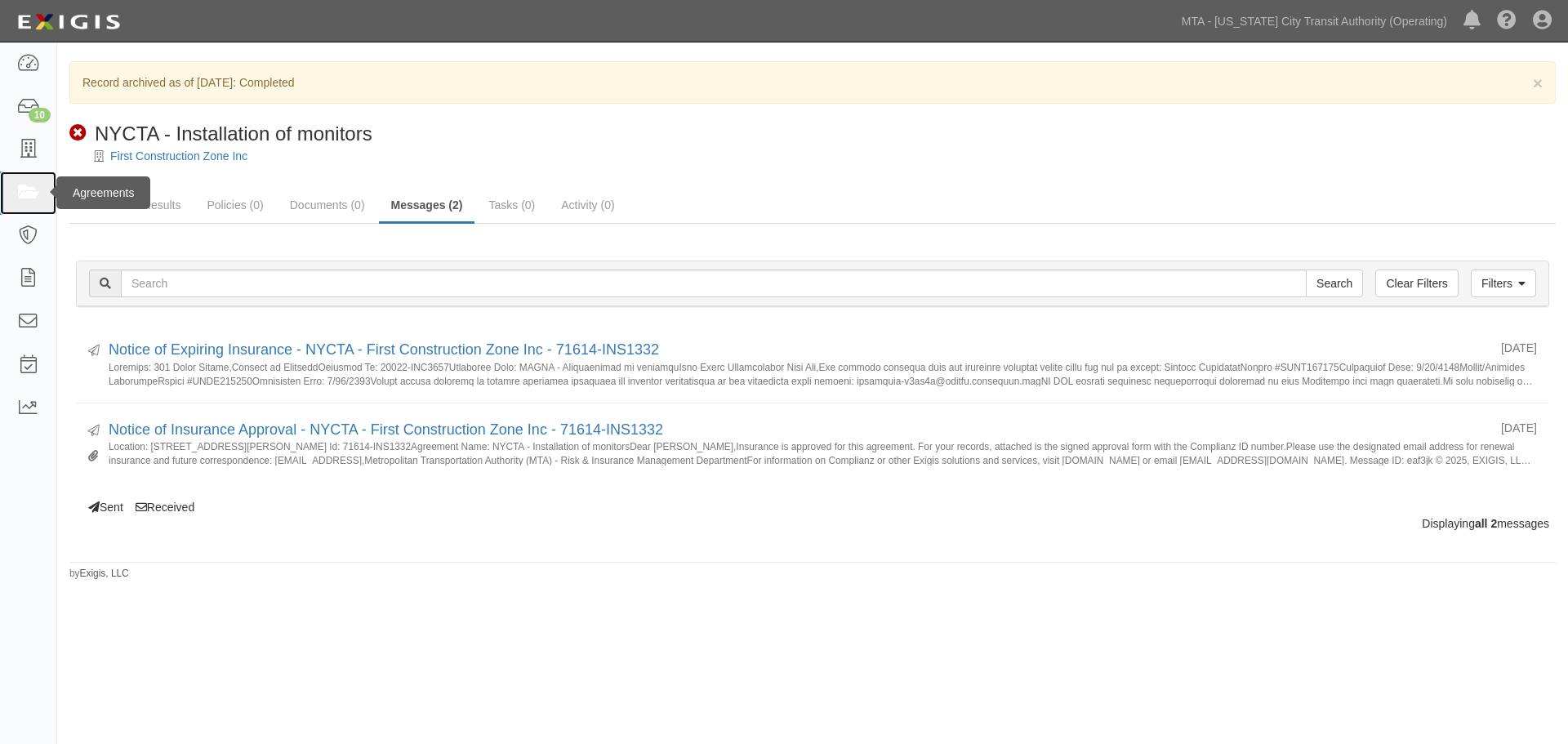
click at [31, 210] on link at bounding box center [28, 193] width 57 height 43
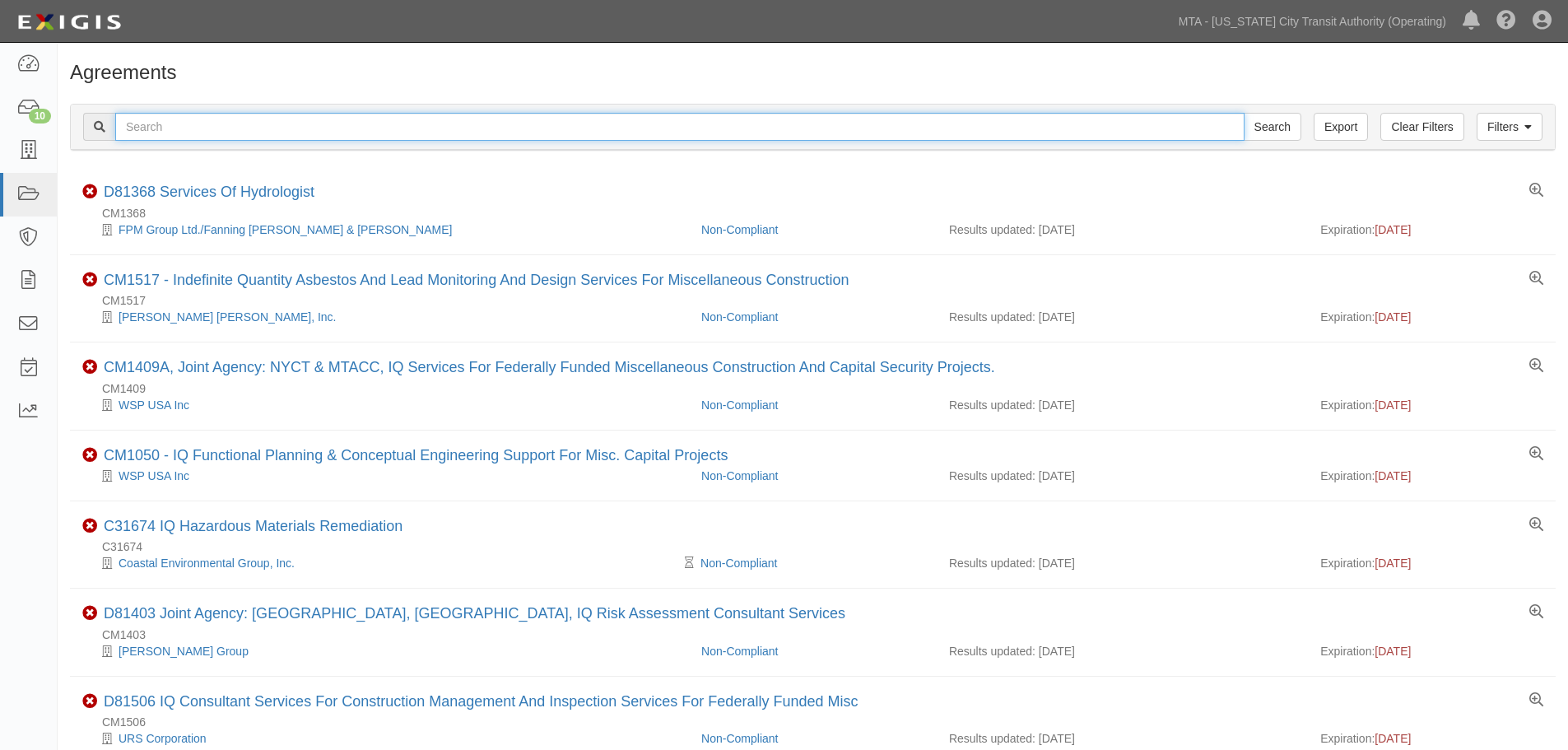
click at [191, 130] on input "text" at bounding box center [679, 126] width 1129 height 28
paste input "13612"
type input "13612"
click at [1244, 112] on input "Search" at bounding box center [1272, 126] width 58 height 28
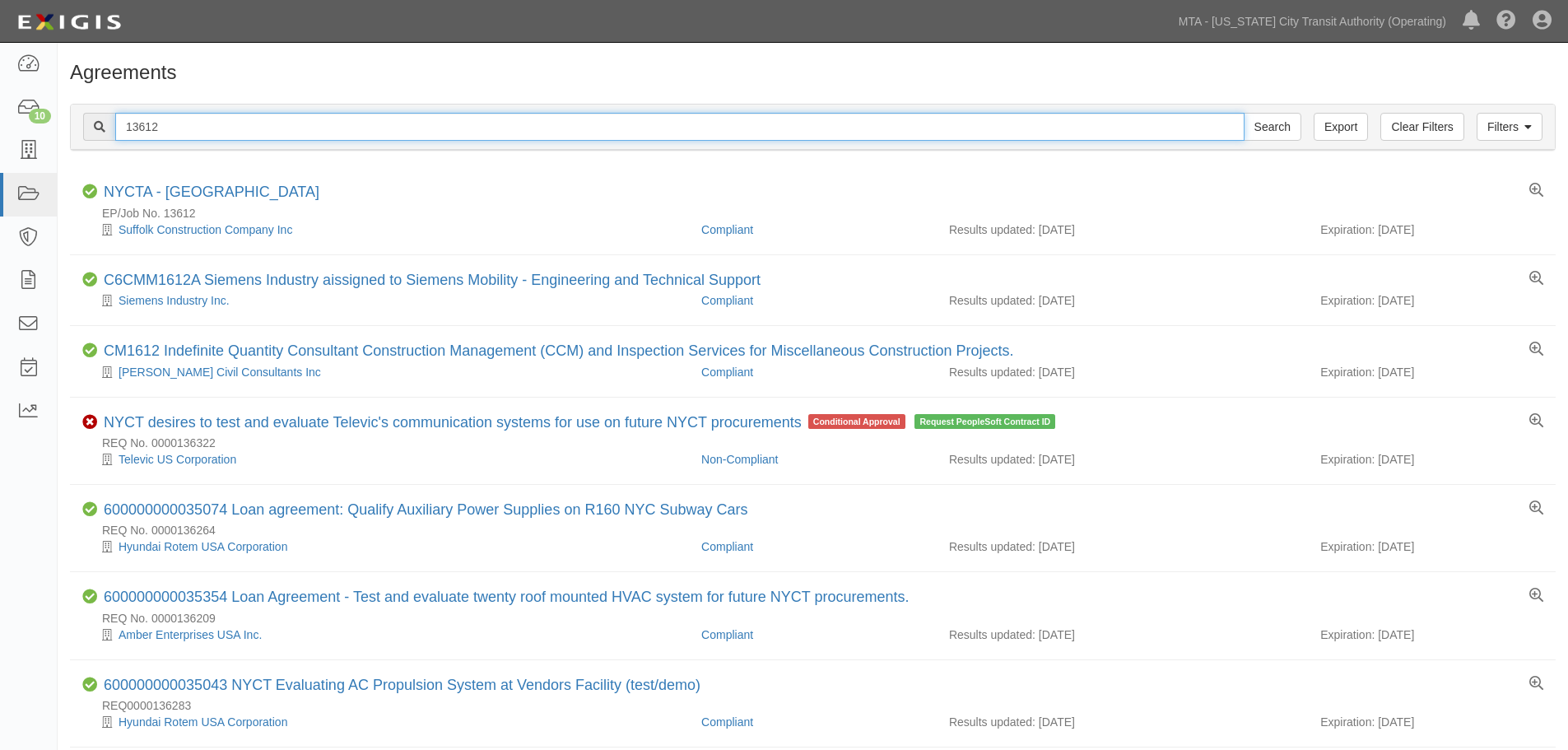
click at [331, 119] on input "13612" at bounding box center [679, 126] width 1129 height 28
paste input "71737"
type input "71737"
click at [1244, 112] on input "Search" at bounding box center [1272, 126] width 58 height 28
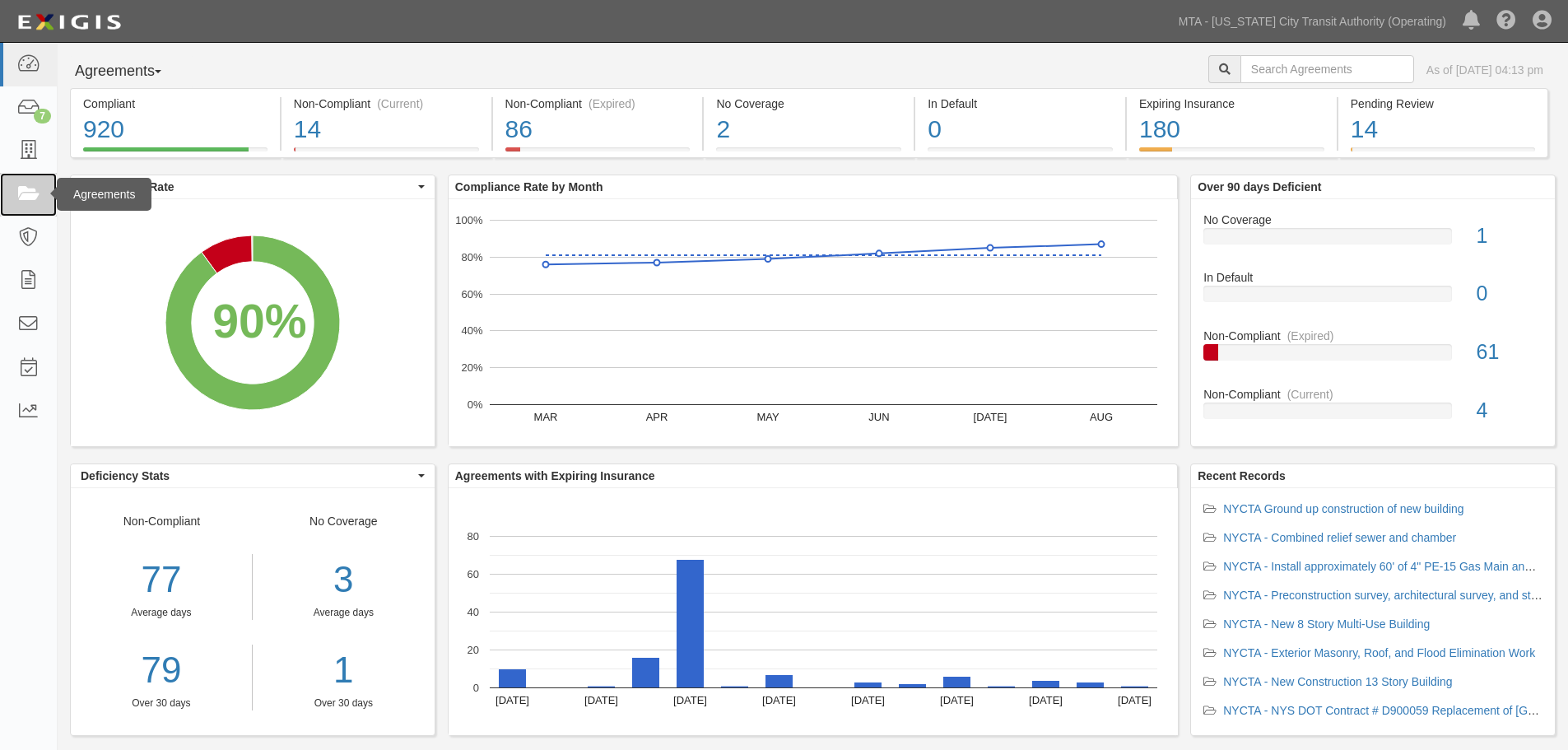
click at [37, 206] on link at bounding box center [29, 195] width 57 height 43
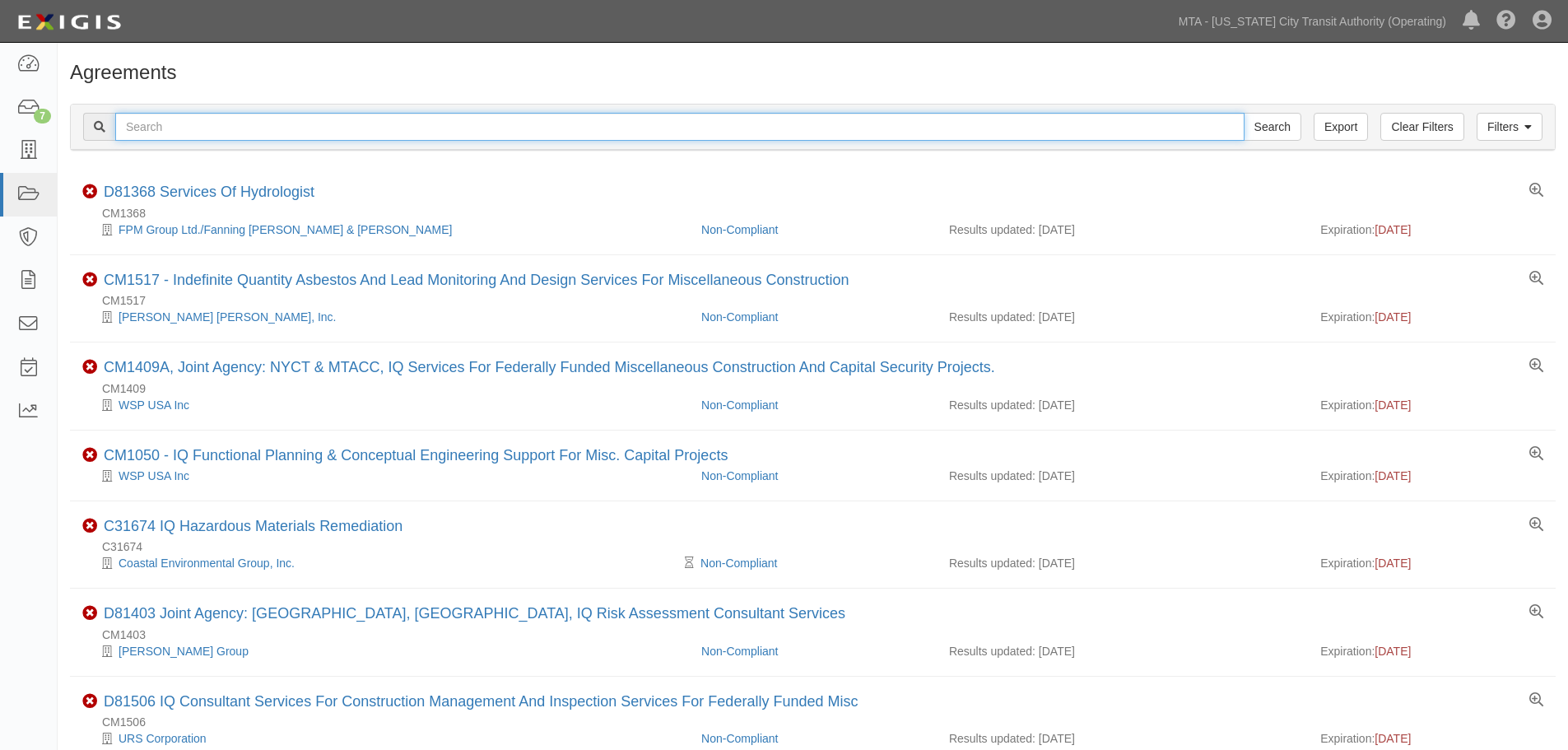
drag, startPoint x: 0, startPoint y: 0, endPoint x: 306, endPoint y: 139, distance: 336.1
click at [306, 140] on input "text" at bounding box center [679, 126] width 1129 height 28
paste input "71614"
type input "71614"
click at [1244, 112] on input "Search" at bounding box center [1272, 126] width 58 height 28
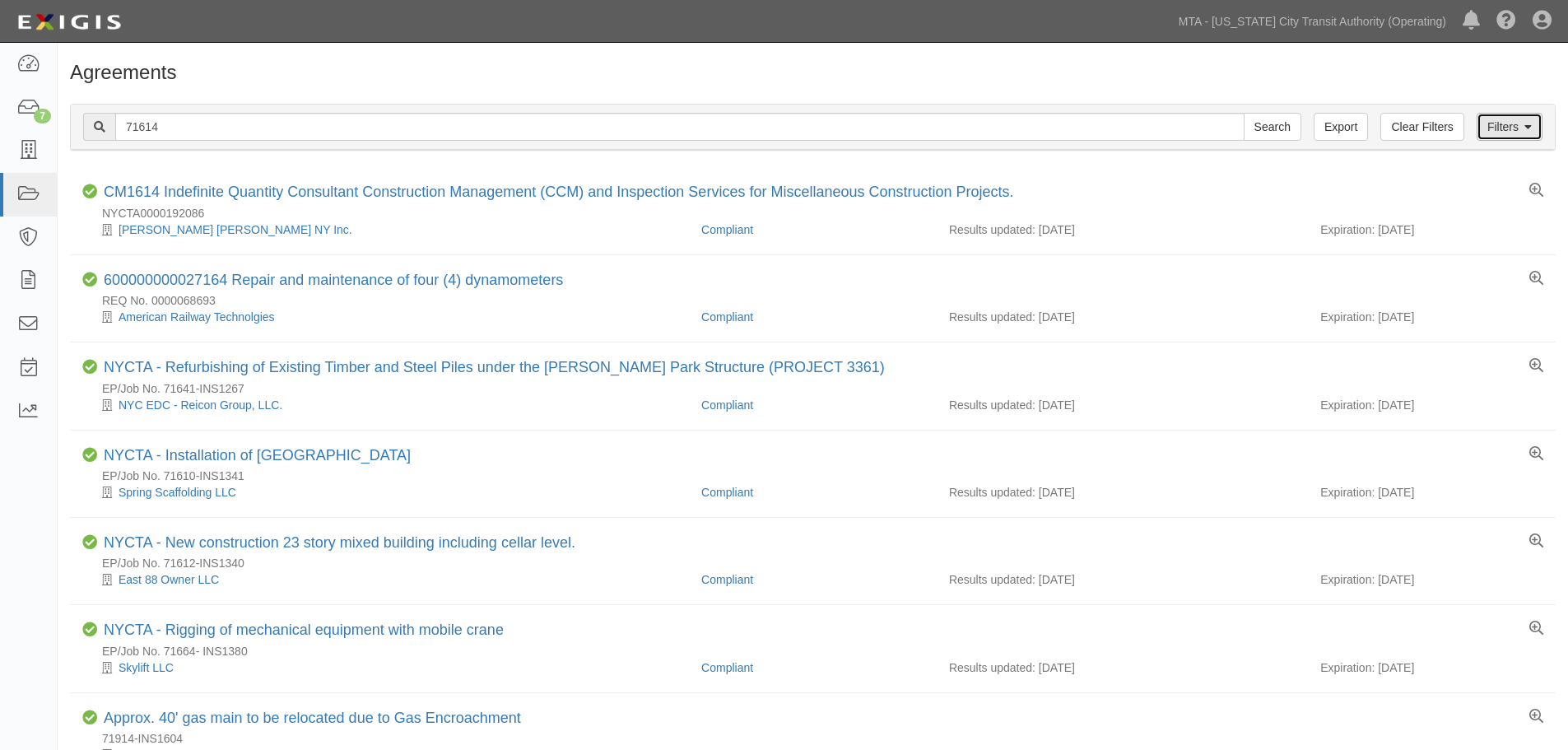
click at [1503, 130] on link "Filters" at bounding box center [1509, 126] width 66 height 28
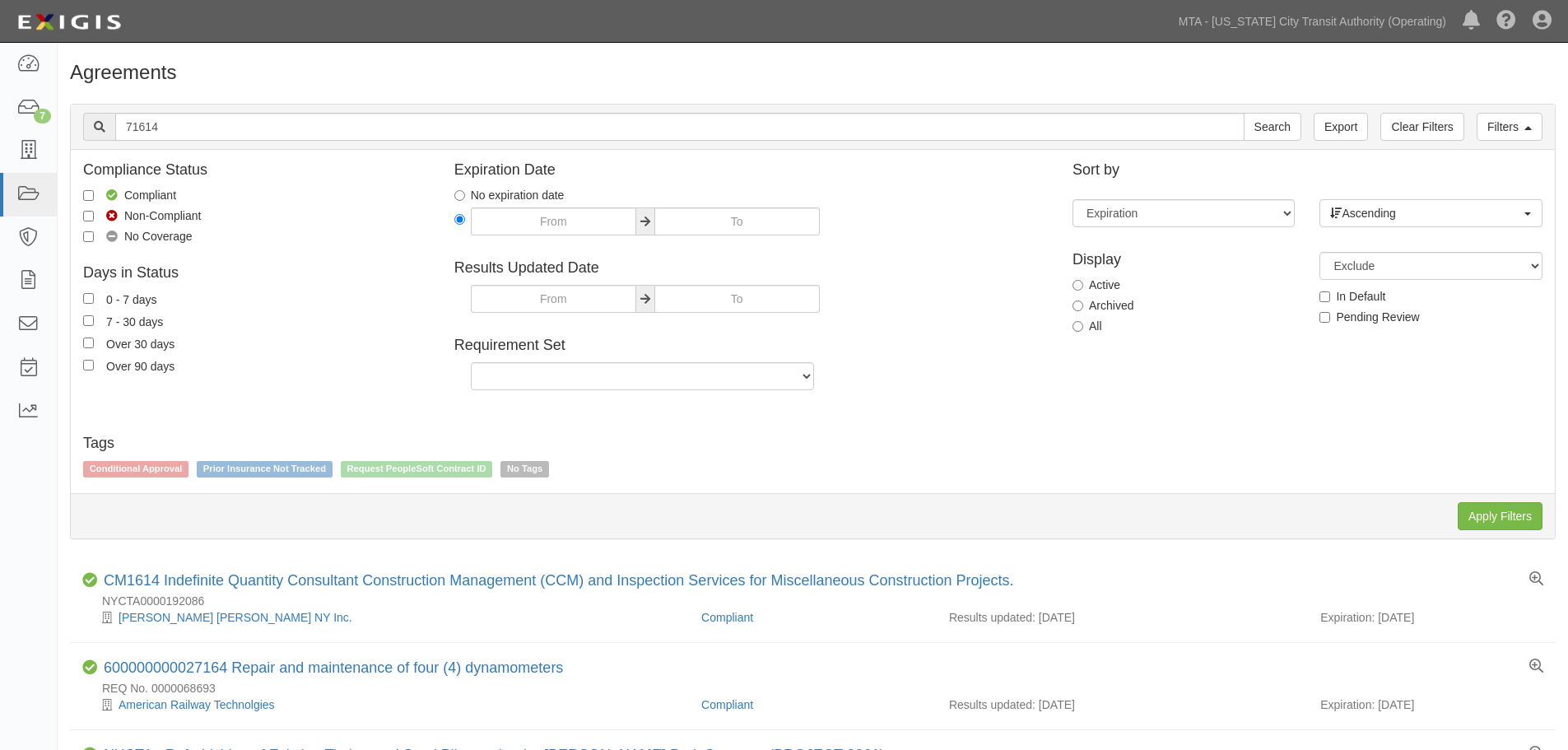
click at [1098, 324] on label "All" at bounding box center [1087, 325] width 29 height 16
click at [1083, 324] on input "All" at bounding box center [1078, 326] width 10 height 10
radio input "true"
click at [1517, 529] on input "Apply Filters" at bounding box center [1500, 516] width 85 height 28
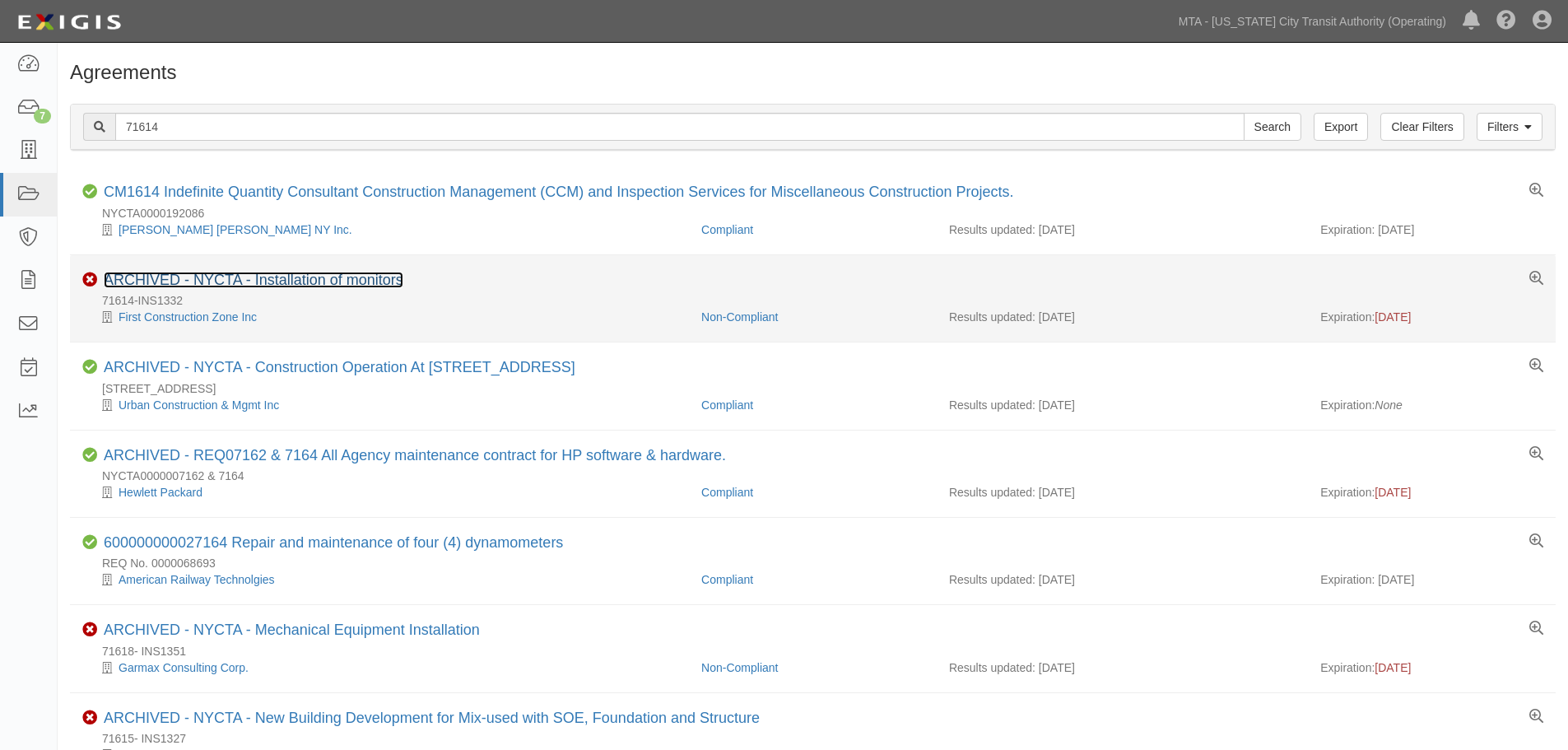
click at [225, 281] on link "ARCHIVED - NYCTA - Installation of monitors" at bounding box center [253, 279] width 299 height 16
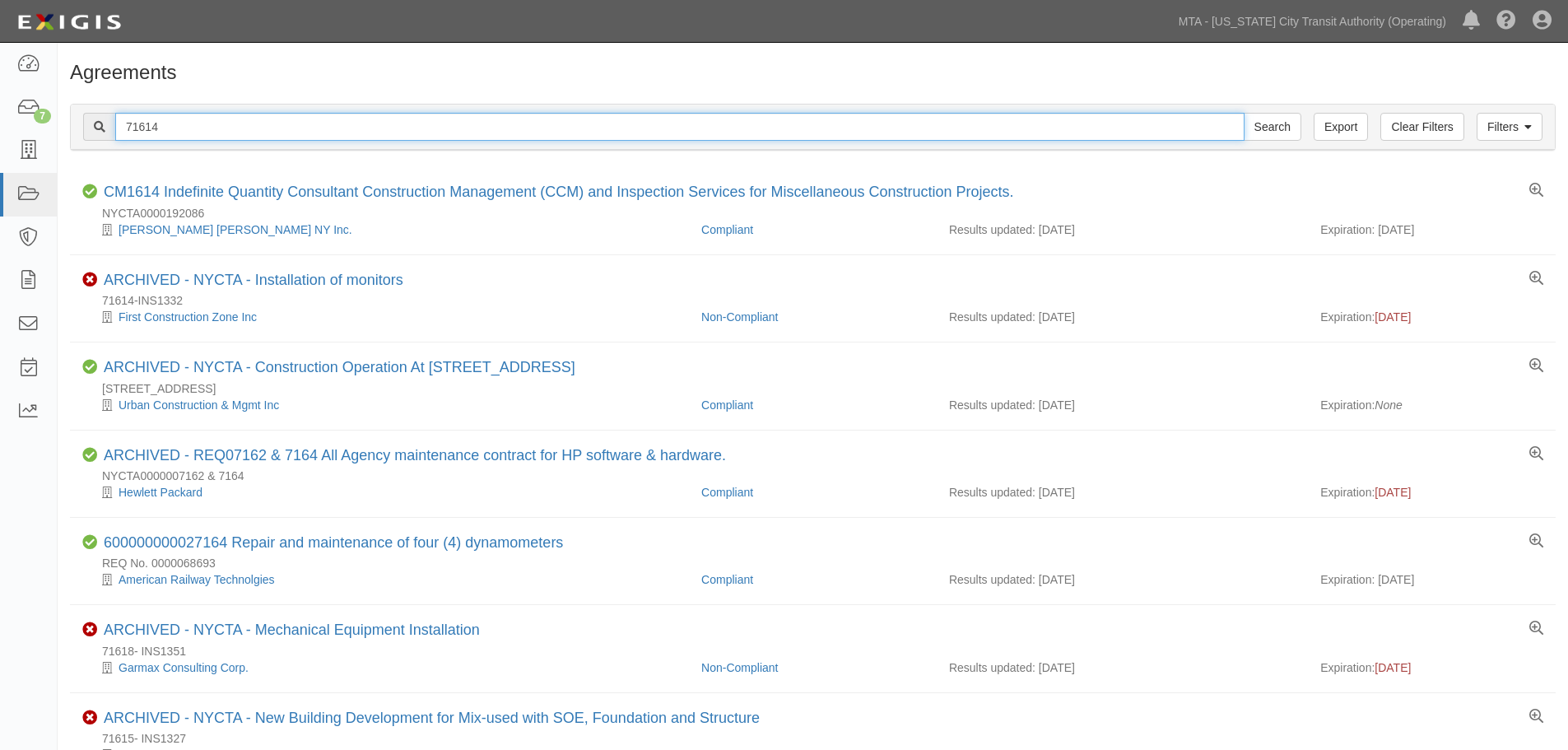
click at [534, 125] on input "71614" at bounding box center [679, 126] width 1129 height 28
paste input "913"
type input "71913"
click at [1244, 112] on input "Search" at bounding box center [1272, 126] width 58 height 28
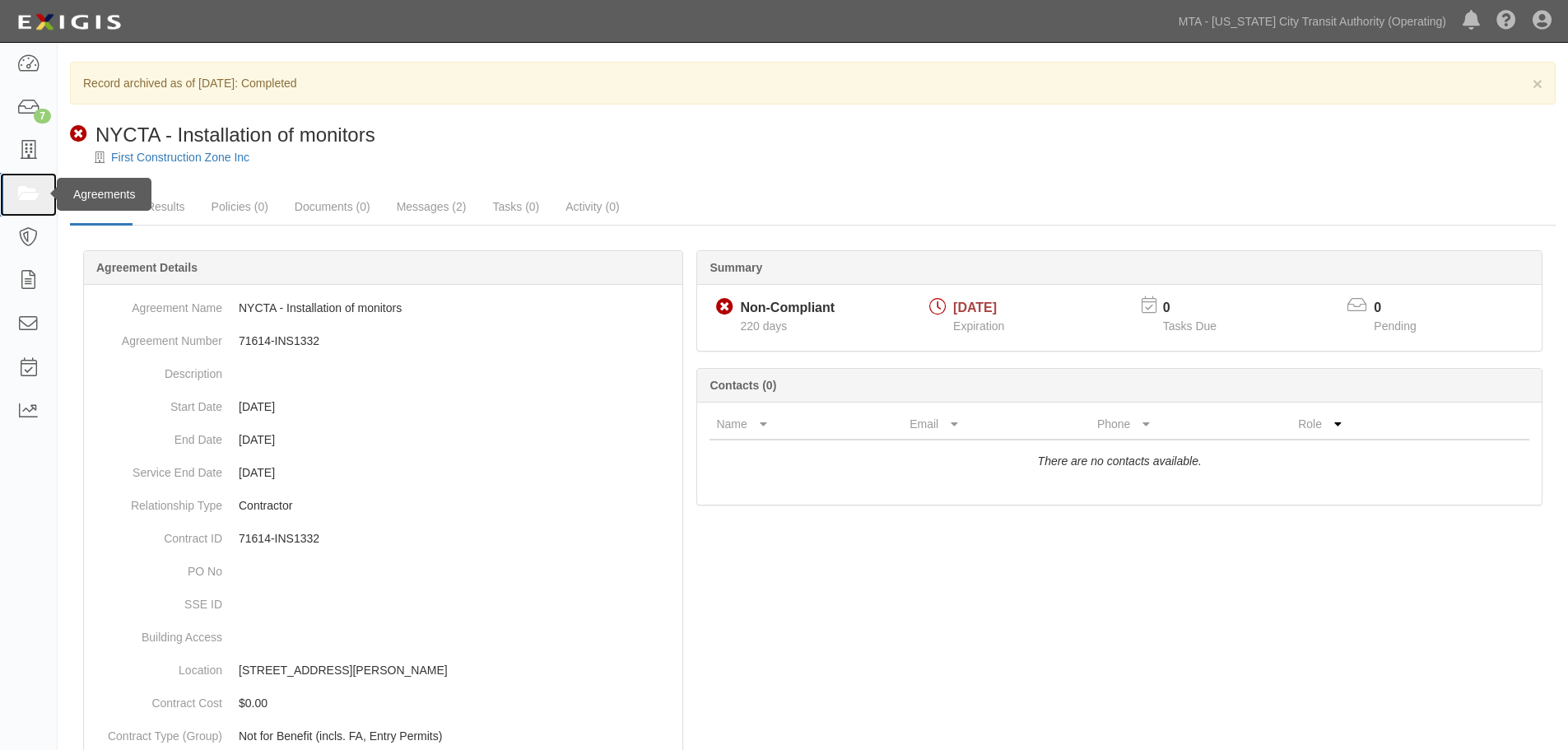
click at [12, 193] on link at bounding box center [29, 195] width 57 height 43
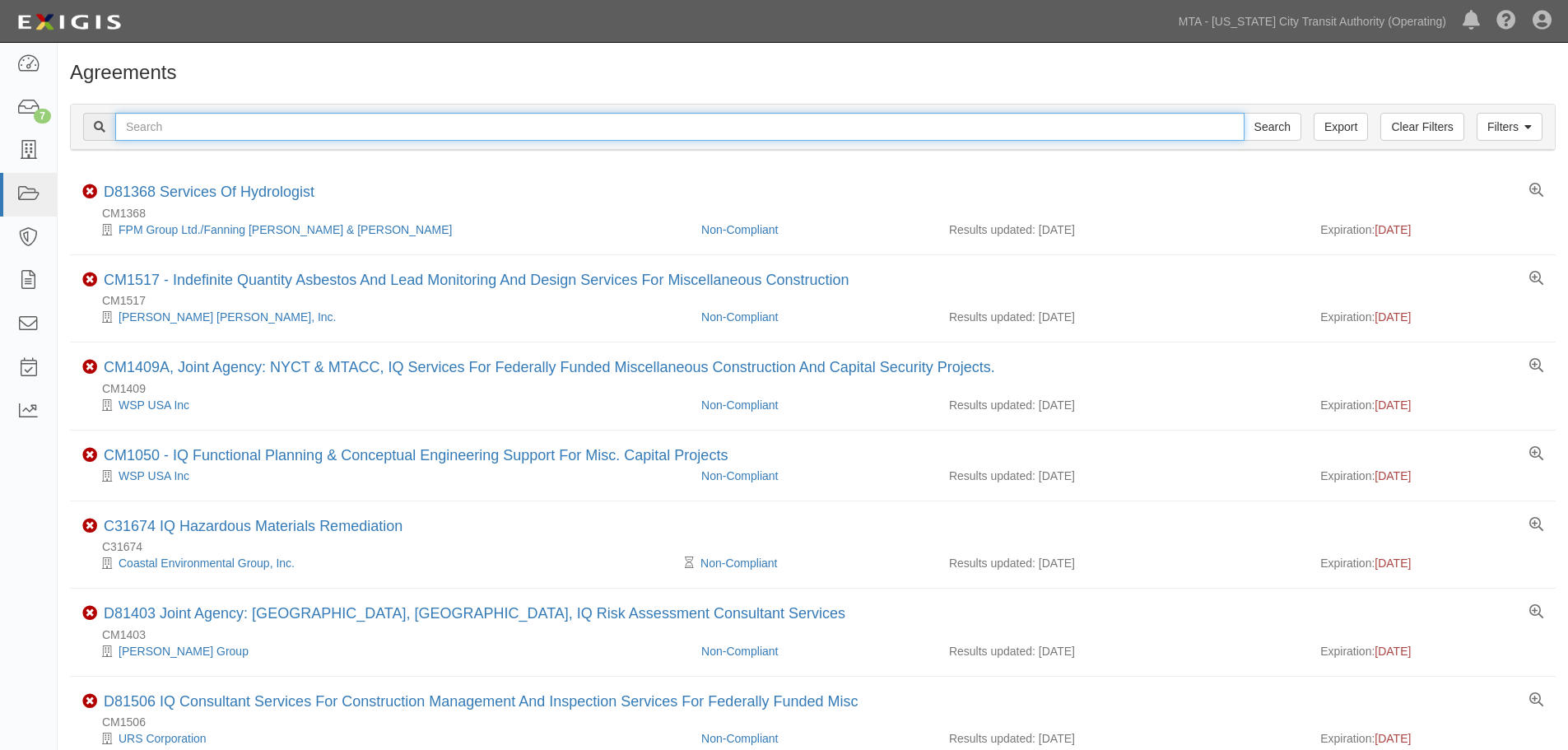
click at [322, 134] on input "text" at bounding box center [679, 126] width 1129 height 28
paste input "13612"
type input "13612"
click at [1244, 112] on input "Search" at bounding box center [1272, 126] width 58 height 28
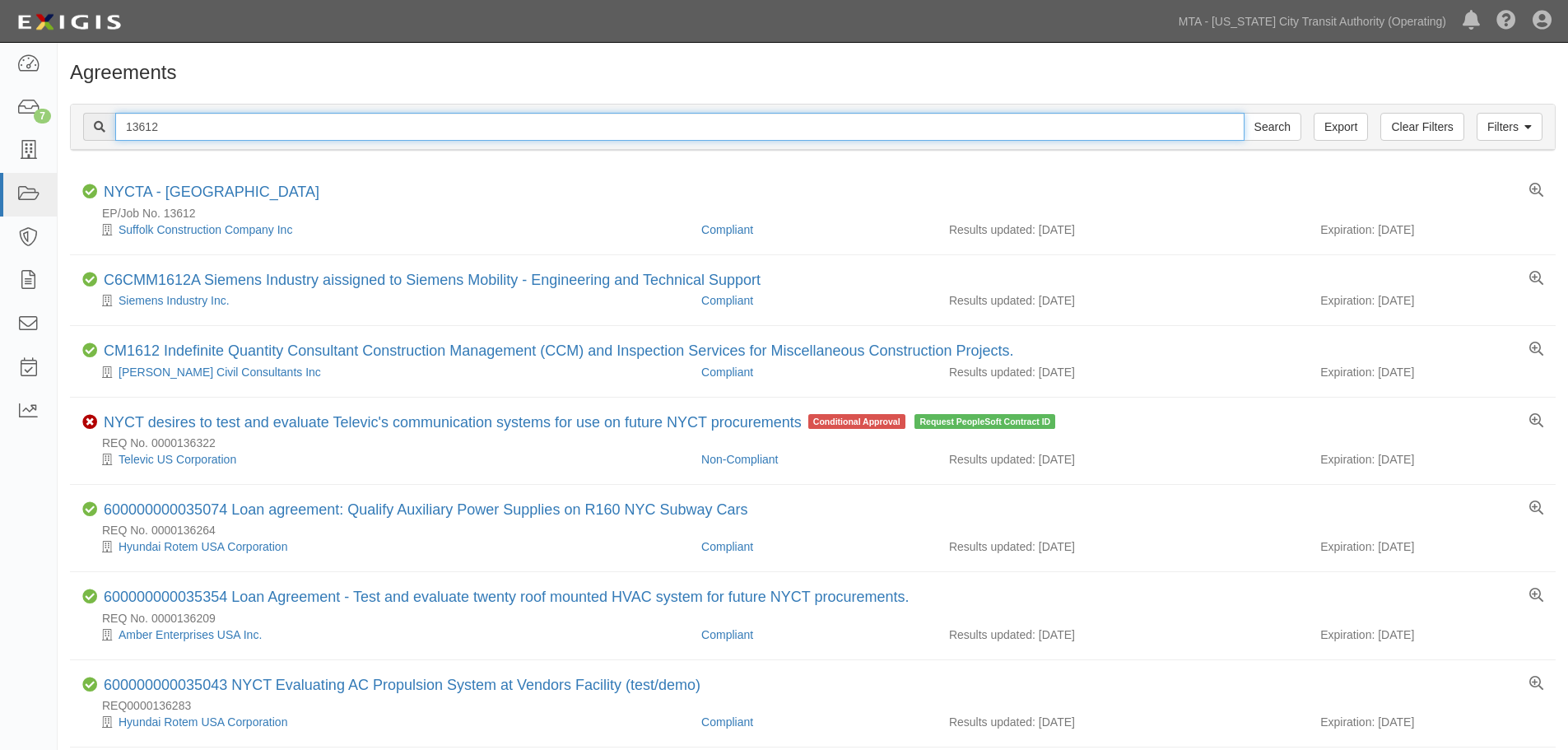
click at [243, 126] on input "13612" at bounding box center [679, 126] width 1129 height 28
paste input "71737"
type input "71737"
click at [1244, 112] on input "Search" at bounding box center [1272, 126] width 58 height 28
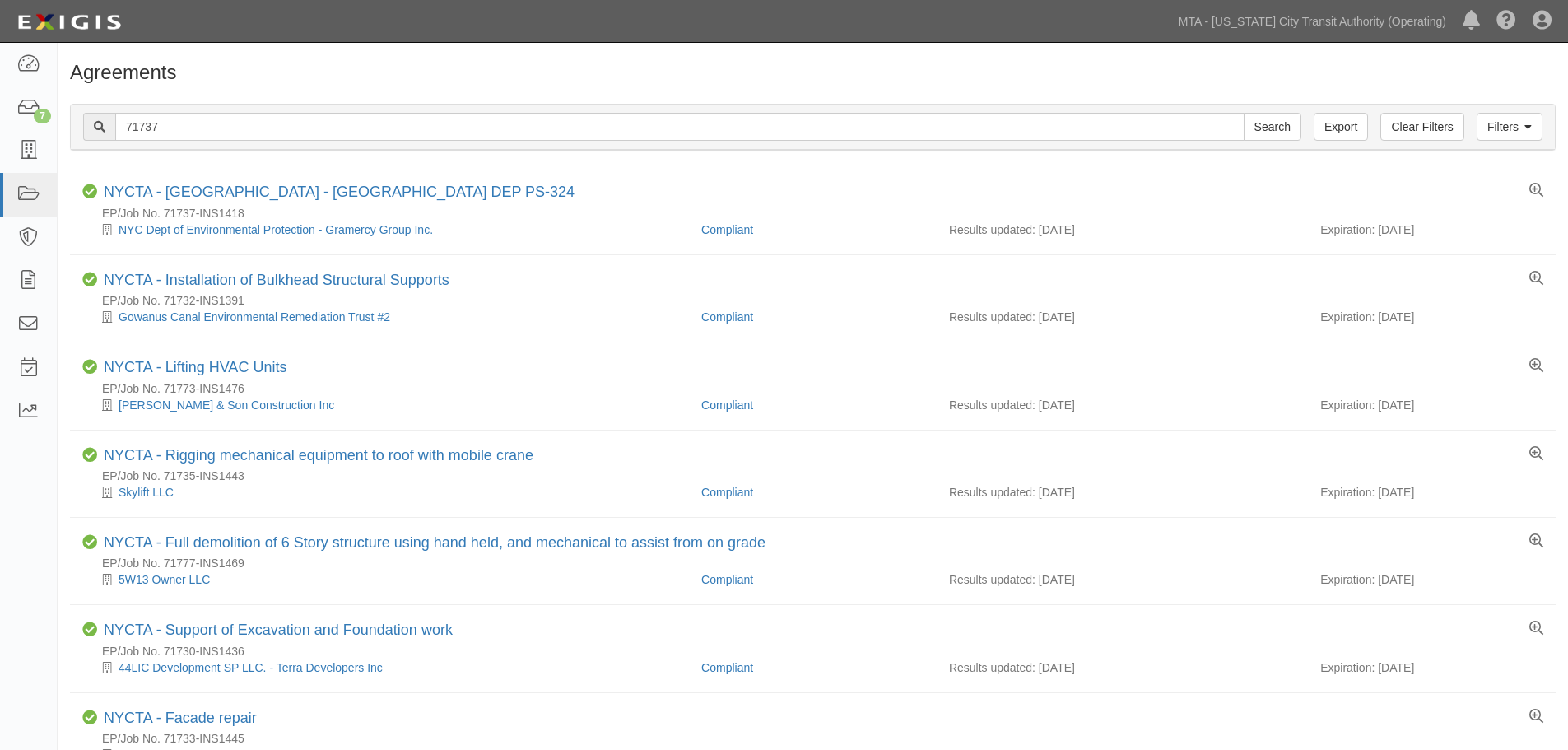
click at [294, 111] on div "Filters Clear Filters Export 71737 Search Filters" at bounding box center [813, 127] width 1484 height 45
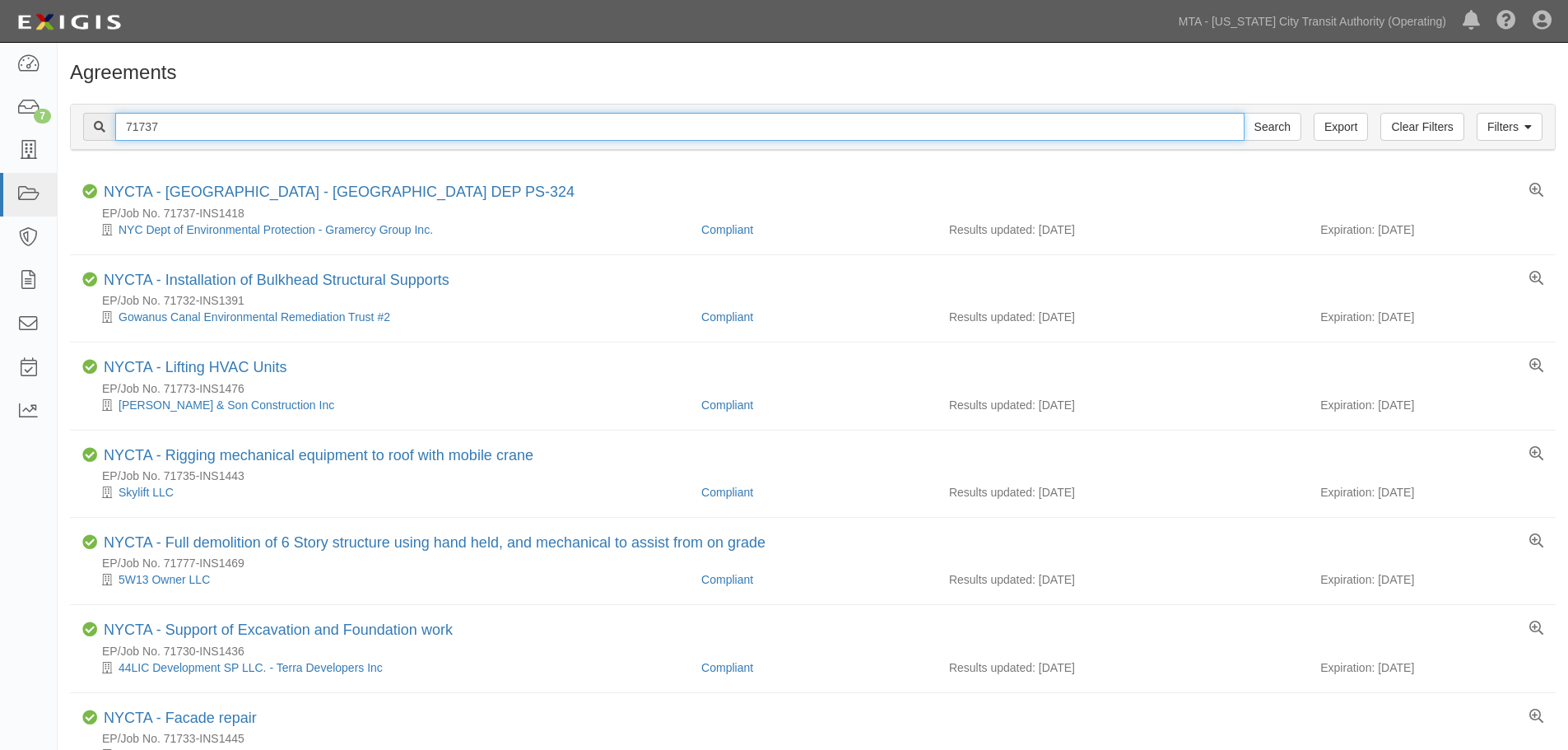
click at [293, 122] on input "71737" at bounding box center [679, 126] width 1129 height 28
paste input "339"
type input "71339"
click at [1244, 112] on input "Search" at bounding box center [1272, 126] width 58 height 28
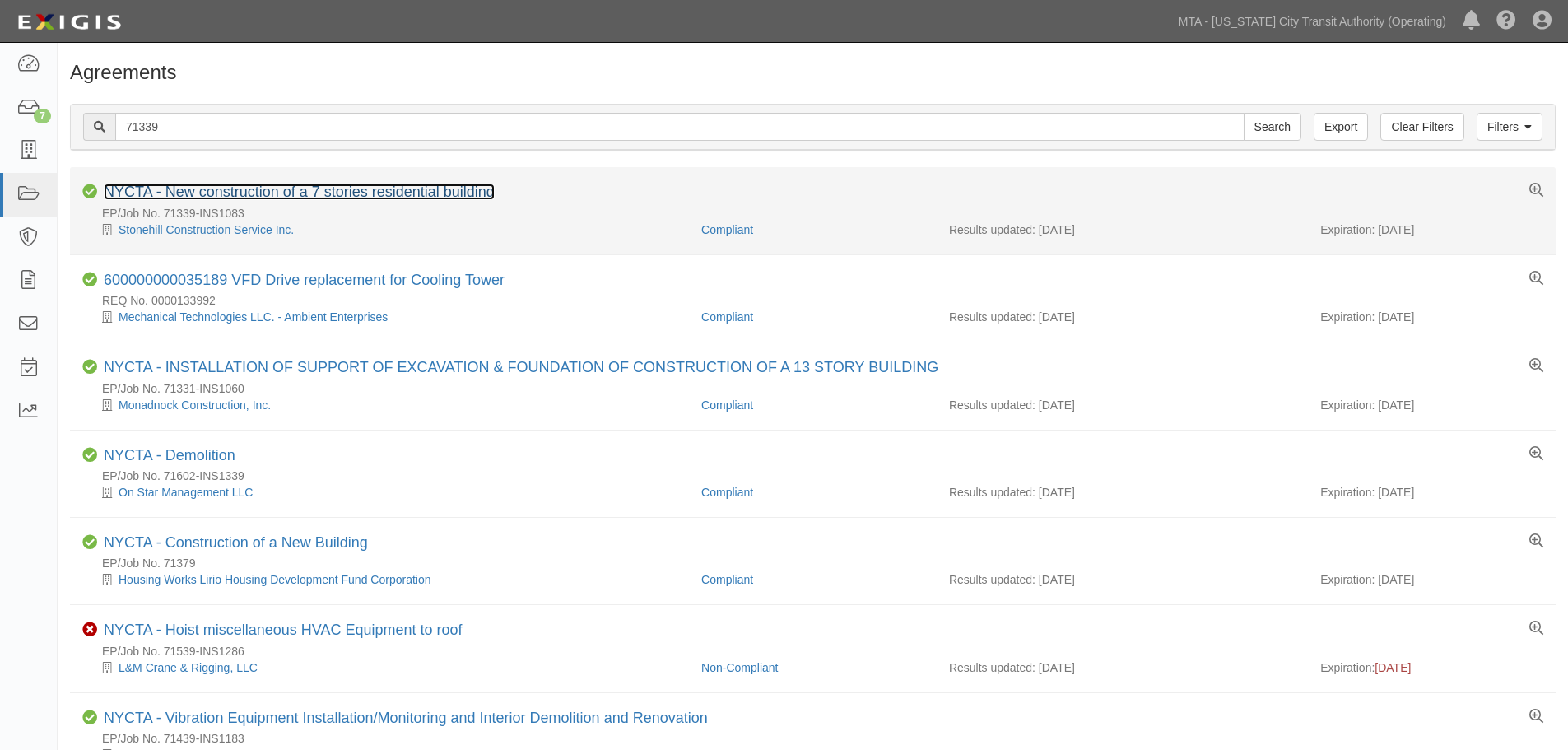
click at [291, 188] on link "NYCTA - New construction of a 7 stories residential building" at bounding box center [299, 191] width 391 height 16
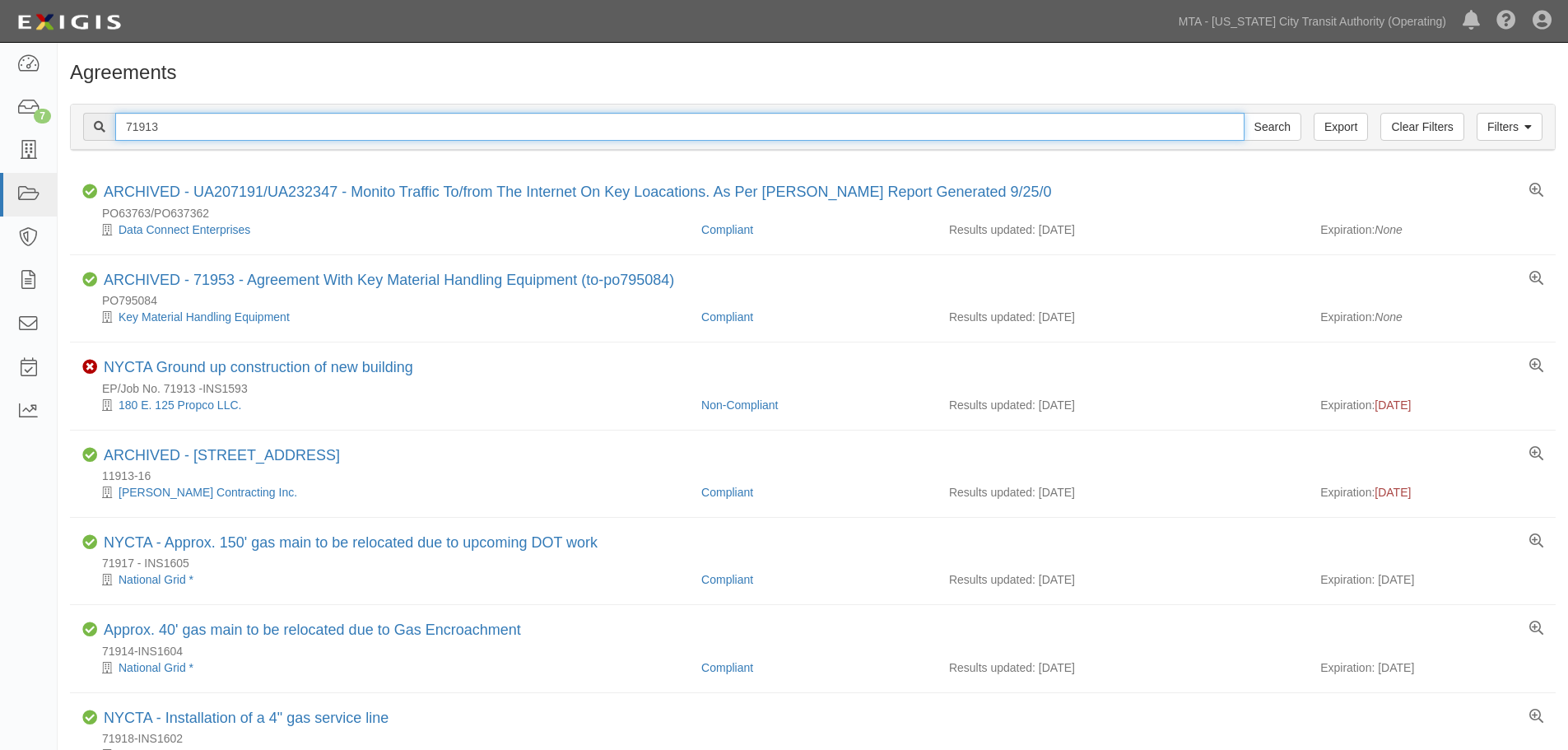
click at [569, 125] on input "71913" at bounding box center [679, 126] width 1129 height 28
click at [566, 133] on input "71913" at bounding box center [679, 126] width 1129 height 28
click at [561, 140] on input "71913" at bounding box center [679, 126] width 1129 height 28
paste input "339"
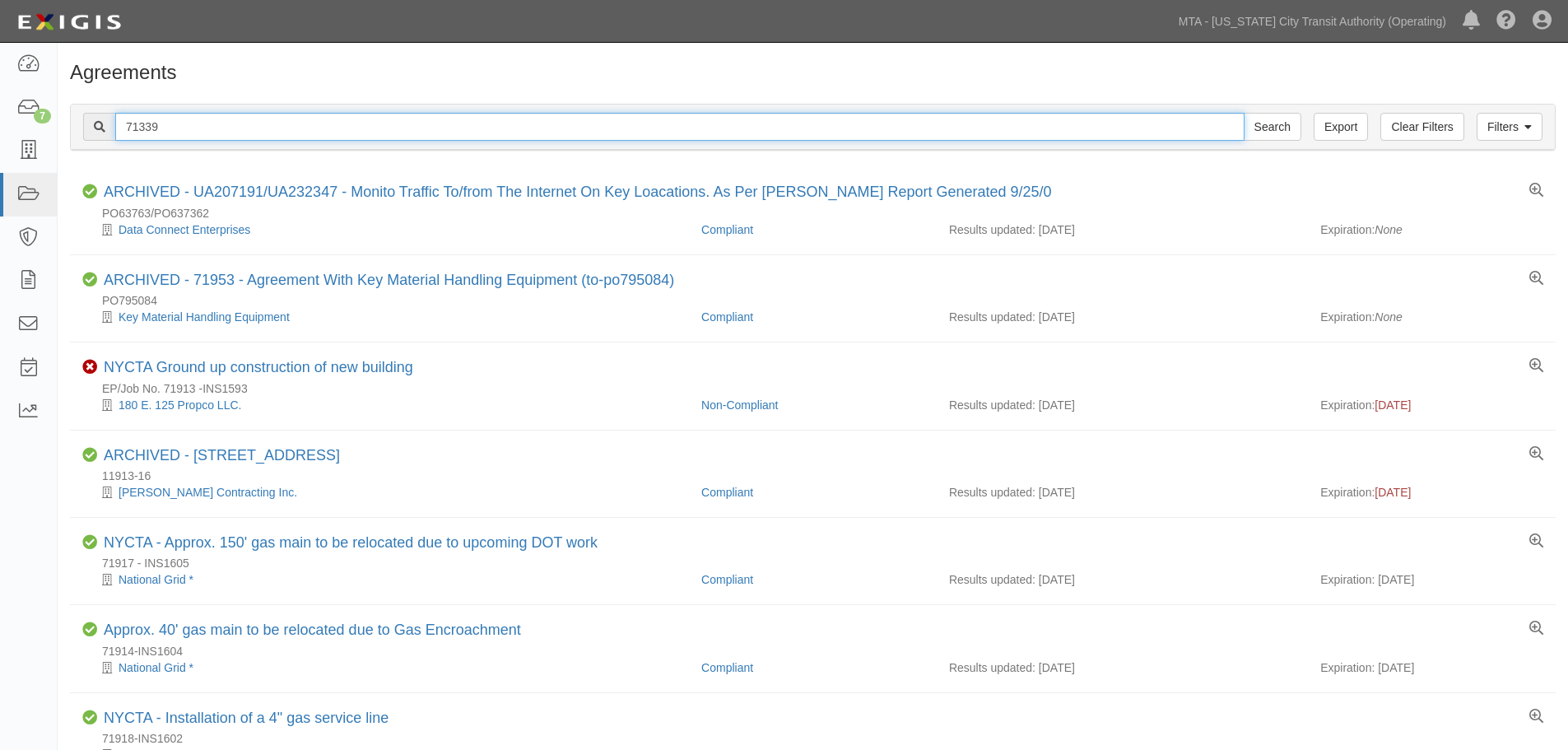
type input "71339"
click at [1244, 112] on input "Search" at bounding box center [1272, 126] width 58 height 28
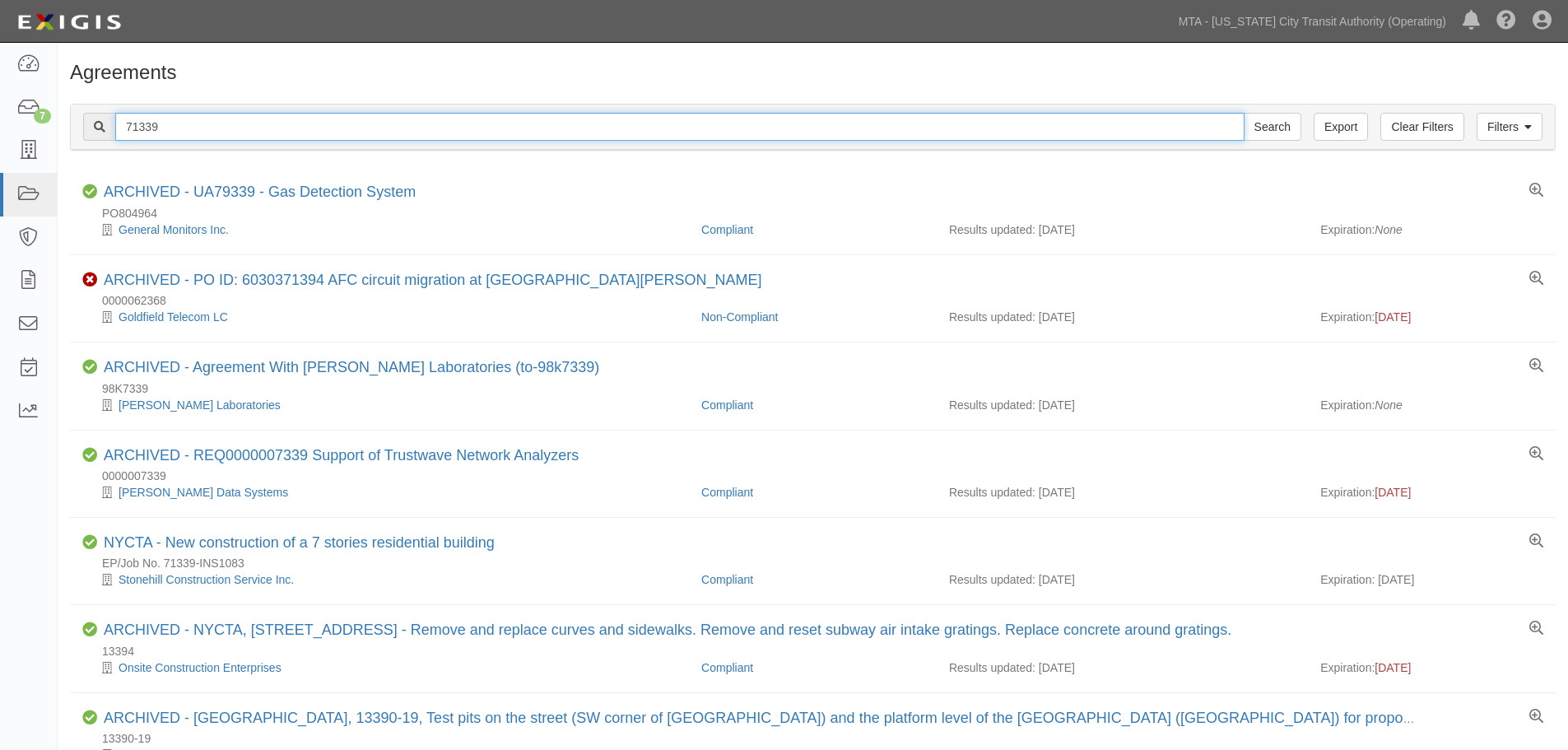
click at [566, 129] on input "71339" at bounding box center [679, 126] width 1129 height 28
paste input "14452"
type input "14452"
click at [1244, 112] on input "Search" at bounding box center [1272, 126] width 58 height 28
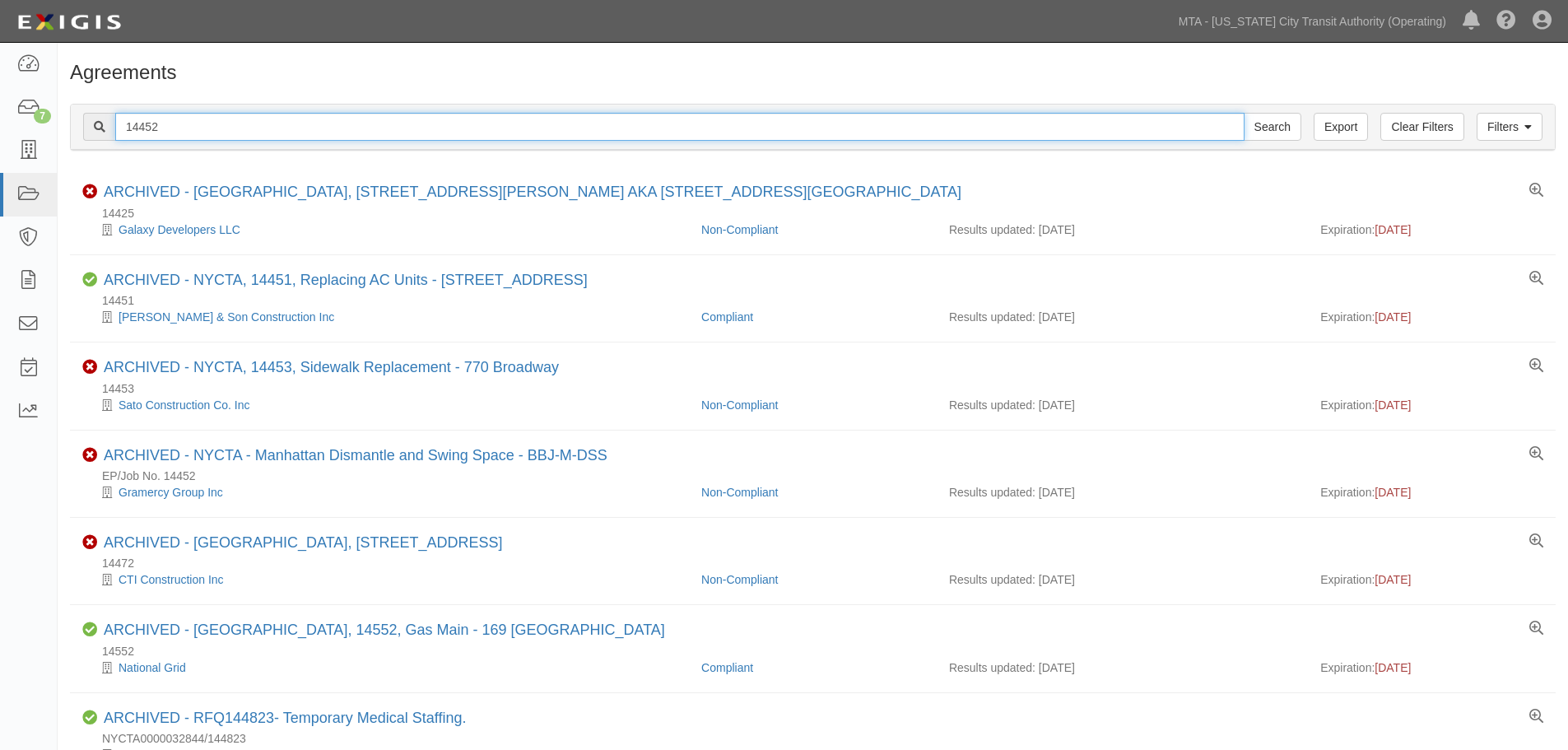
click at [259, 135] on input "14452" at bounding box center [679, 126] width 1129 height 28
paste input "71614"
type input "71614"
click at [1244, 112] on input "Search" at bounding box center [1272, 126] width 58 height 28
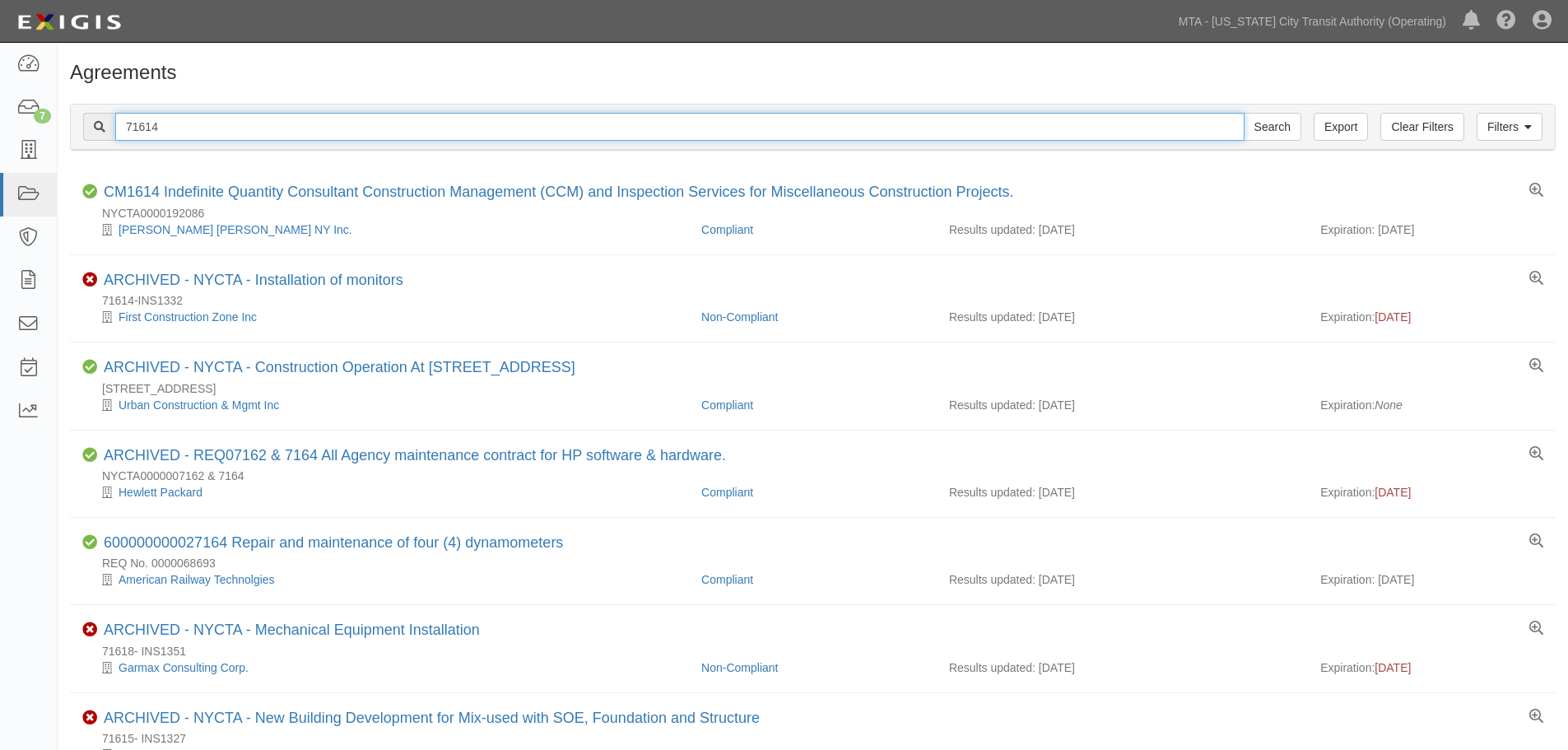
click at [250, 121] on input "71614" at bounding box center [679, 126] width 1129 height 28
paste input "13612"
type input "13612"
click at [1244, 112] on input "Search" at bounding box center [1272, 126] width 58 height 28
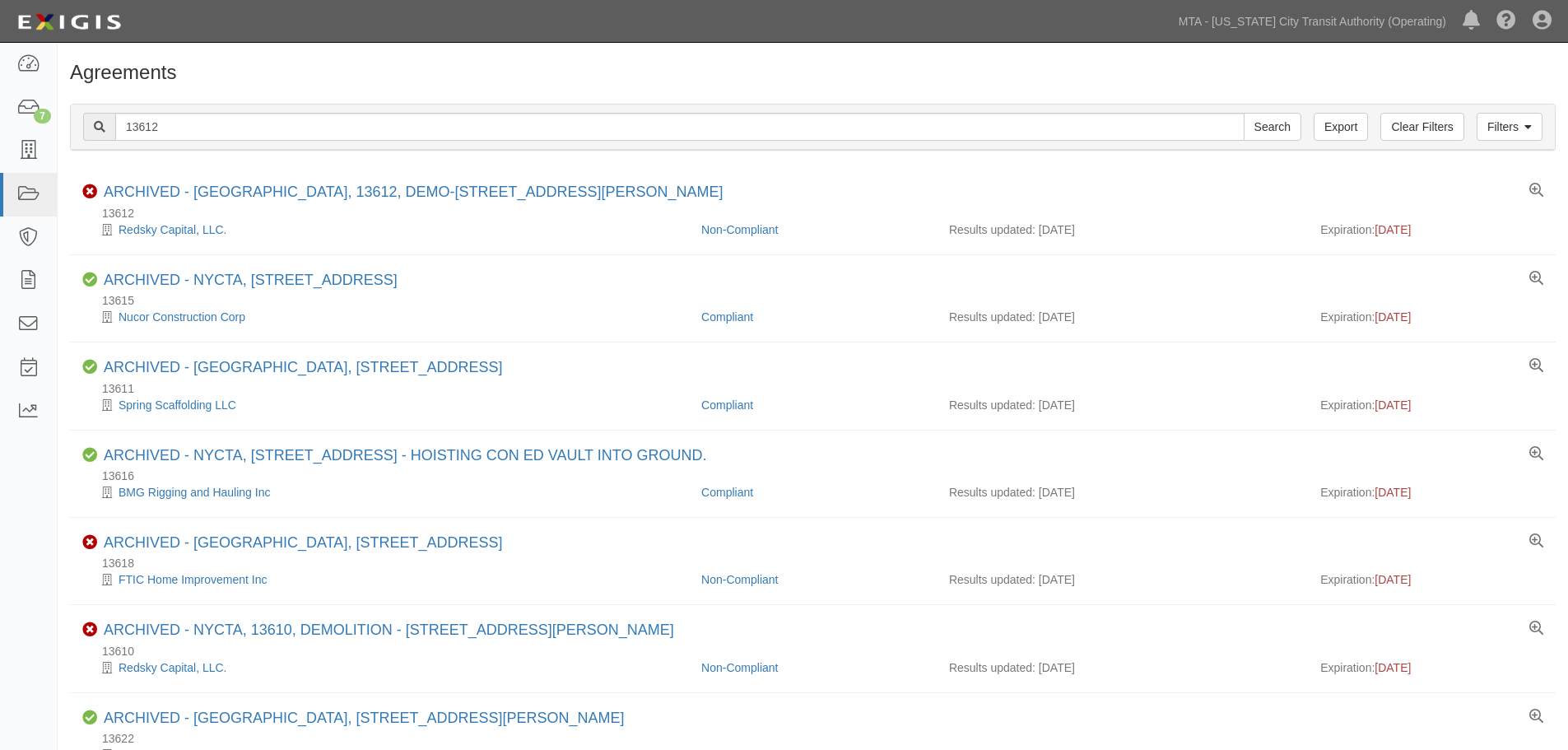
drag, startPoint x: 572, startPoint y: 577, endPoint x: 519, endPoint y: 53, distance: 526.7
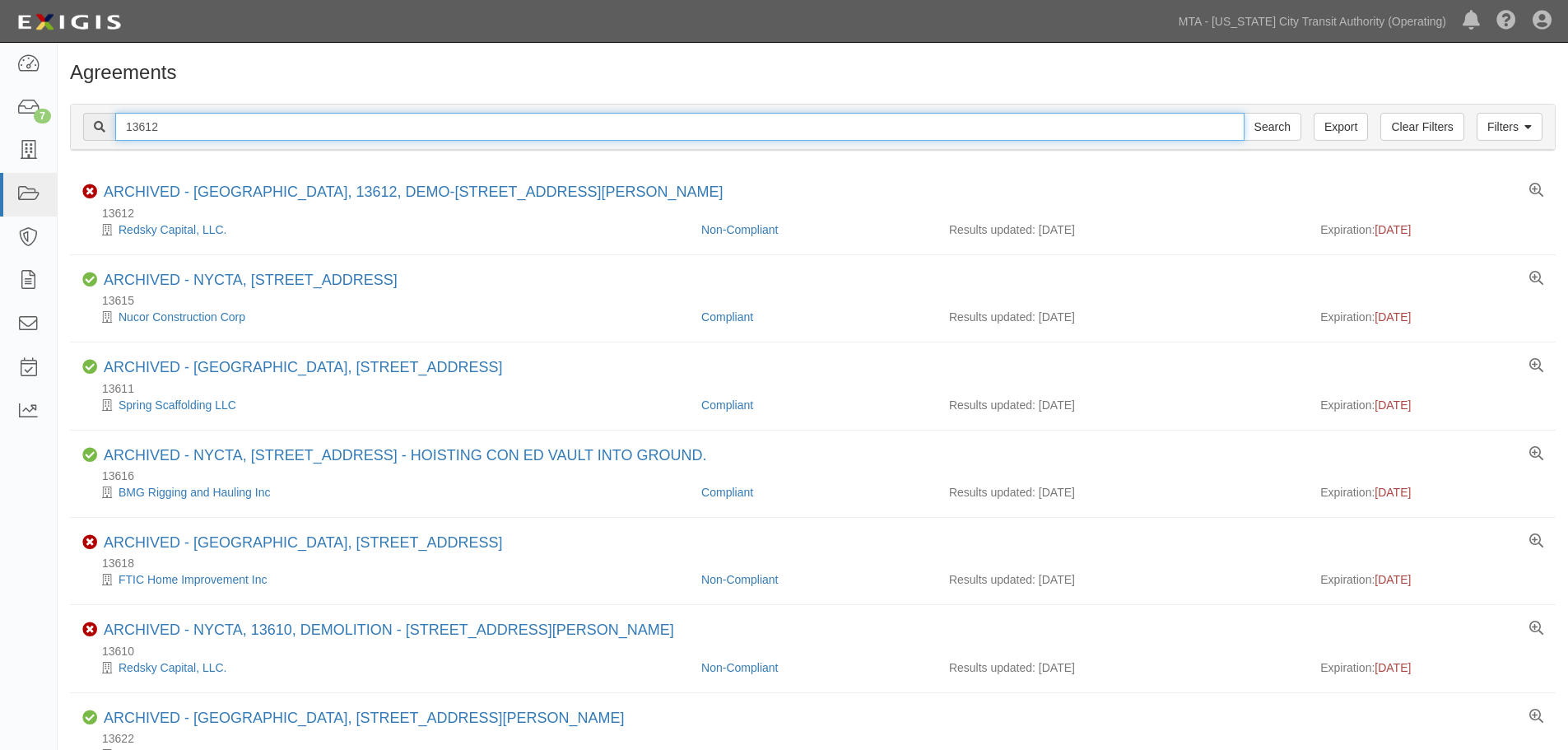
click at [500, 124] on input "13612" at bounding box center [679, 126] width 1129 height 28
paste input "71737"
type input "71737"
click at [1244, 112] on input "Search" at bounding box center [1272, 126] width 58 height 28
